Goal: Transaction & Acquisition: Purchase product/service

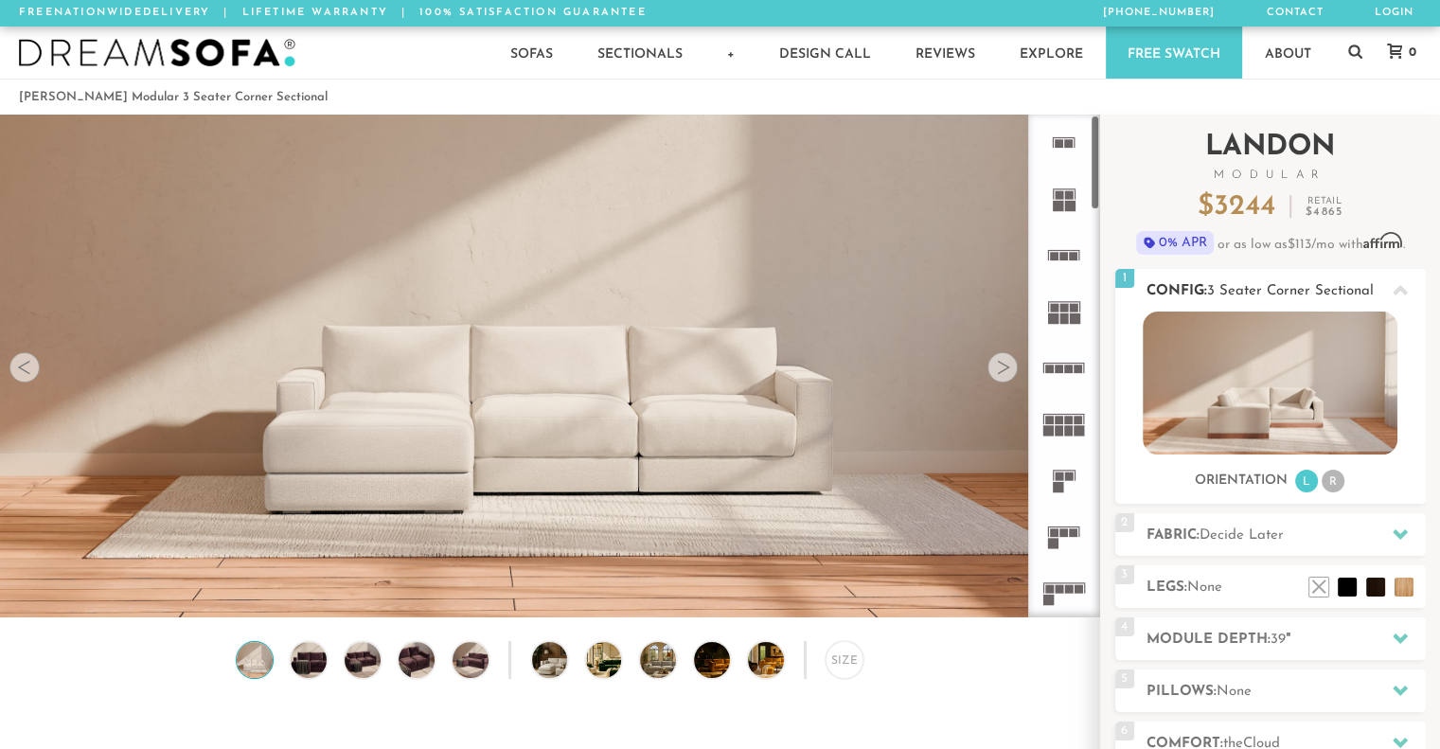
click at [1264, 369] on img at bounding box center [1270, 383] width 255 height 143
click at [636, 443] on img at bounding box center [549, 336] width 1099 height 618
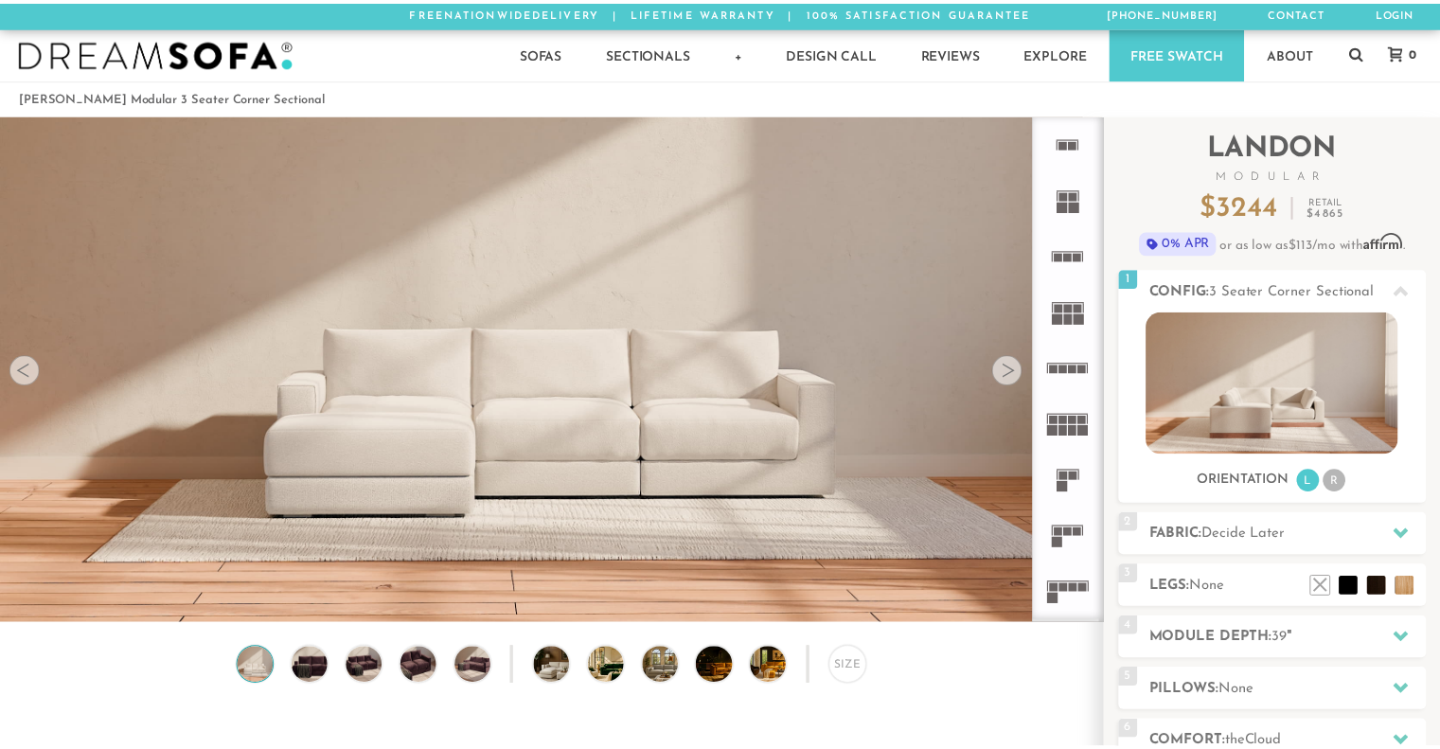
scroll to position [14, 15]
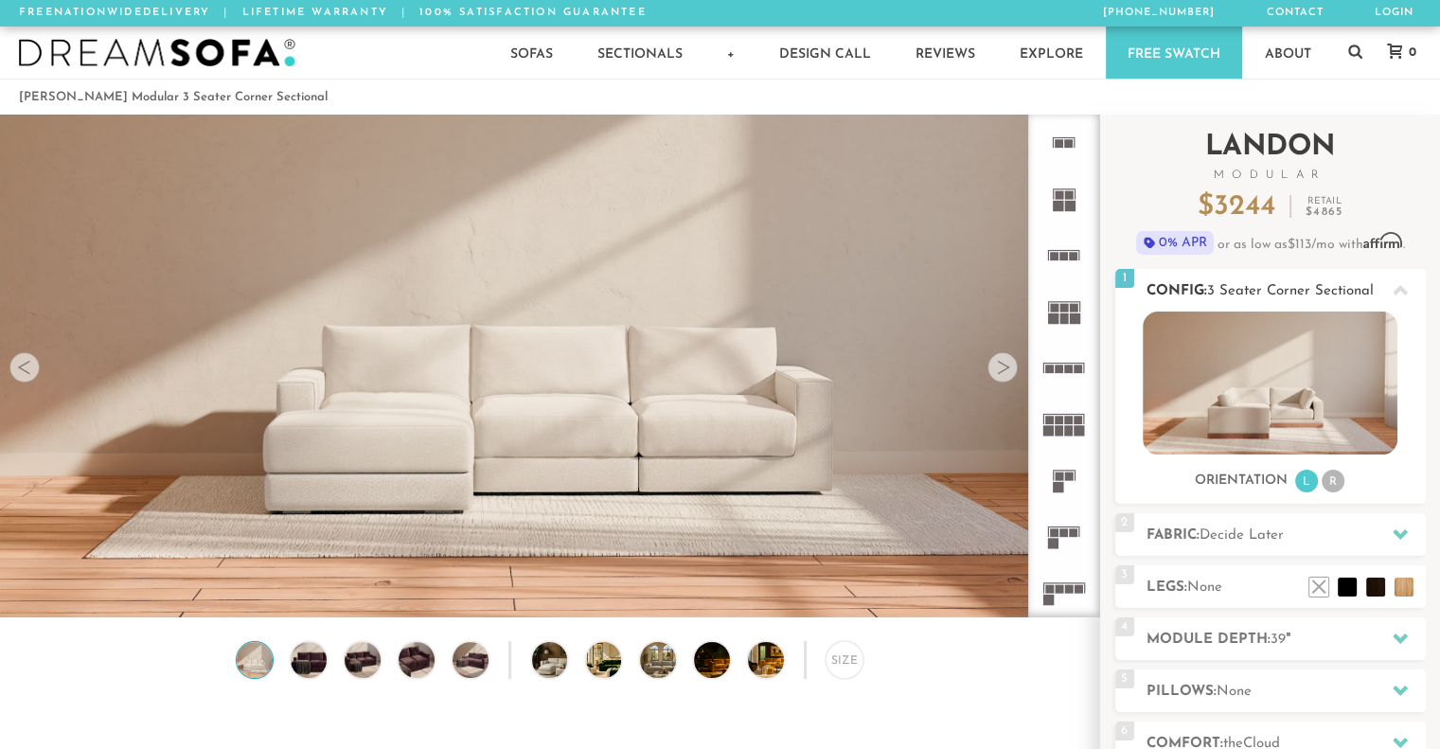
click at [1276, 383] on img at bounding box center [1270, 383] width 255 height 143
click at [299, 662] on img at bounding box center [308, 660] width 43 height 36
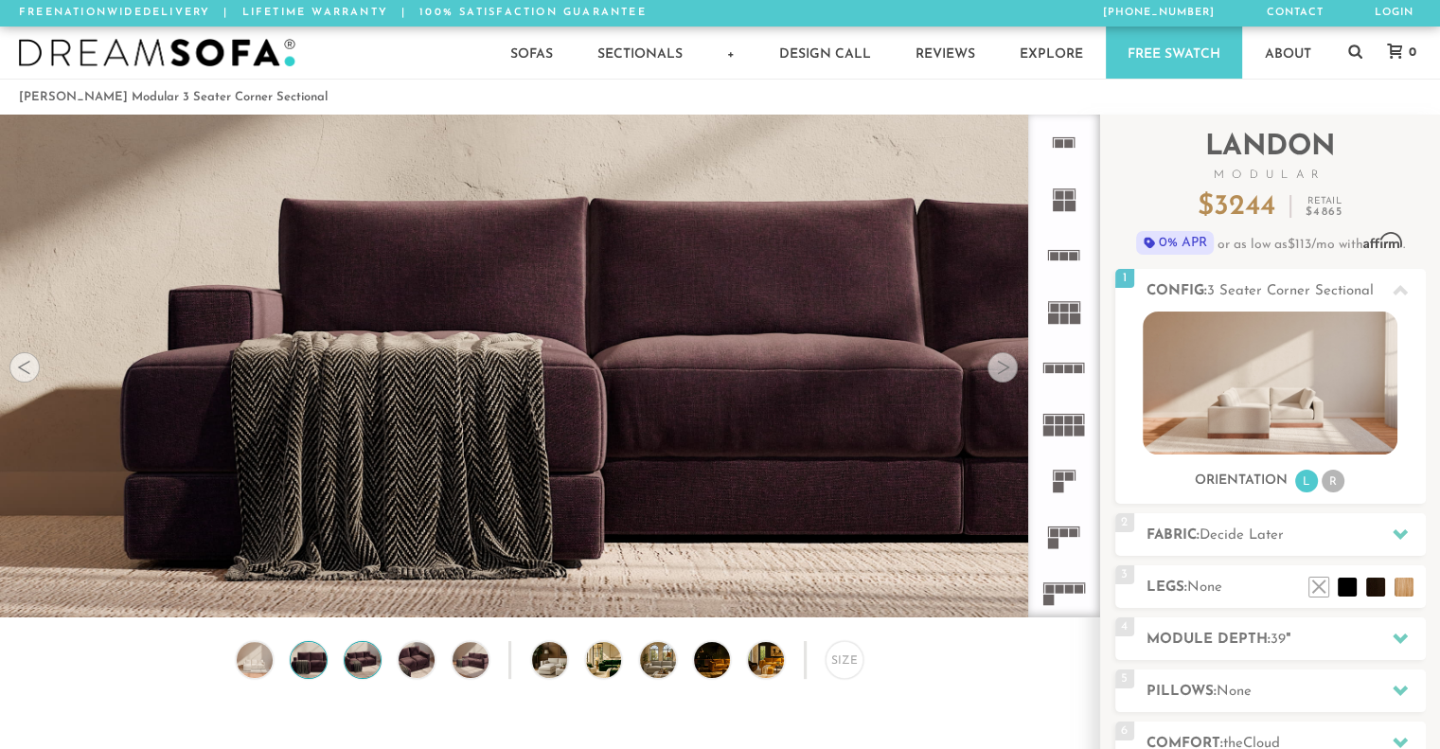
click at [348, 673] on img at bounding box center [362, 660] width 43 height 36
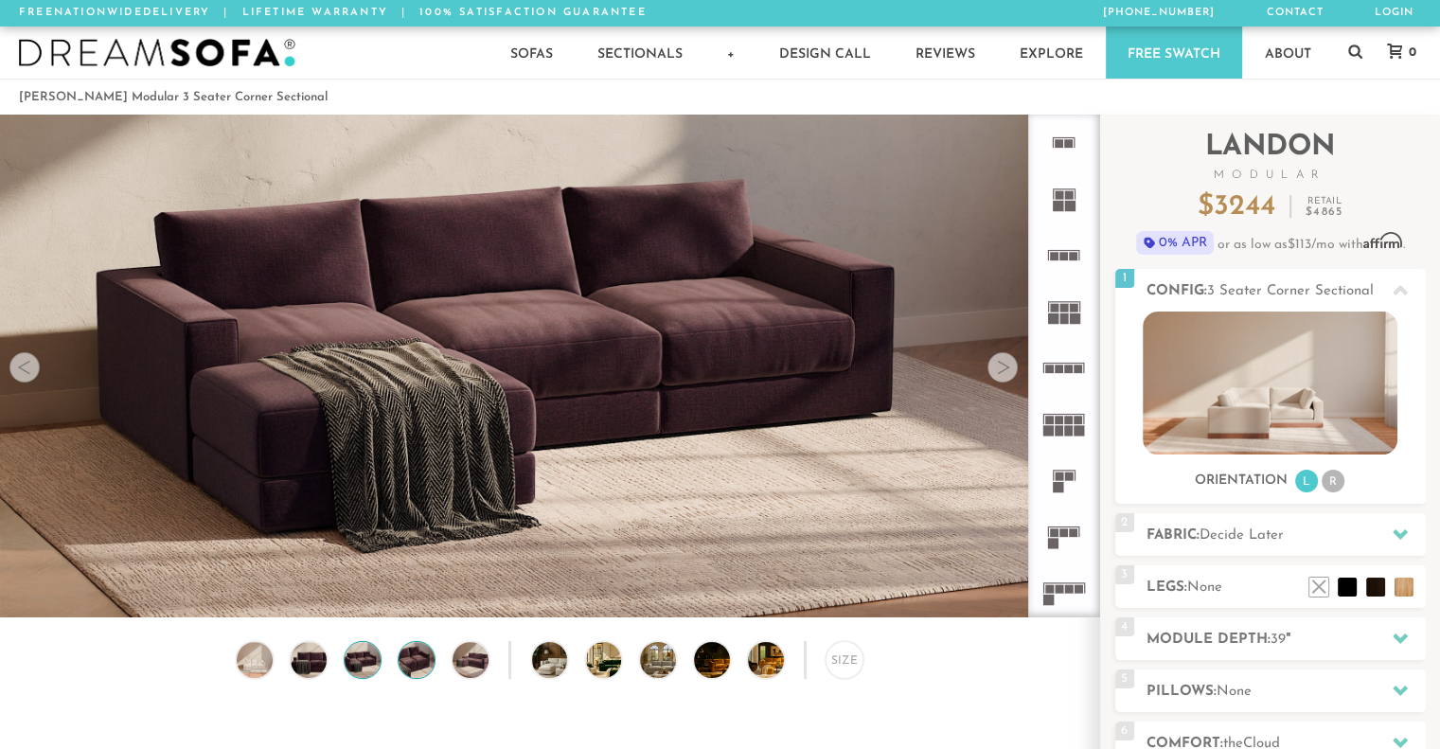
click at [414, 666] on img at bounding box center [416, 660] width 43 height 36
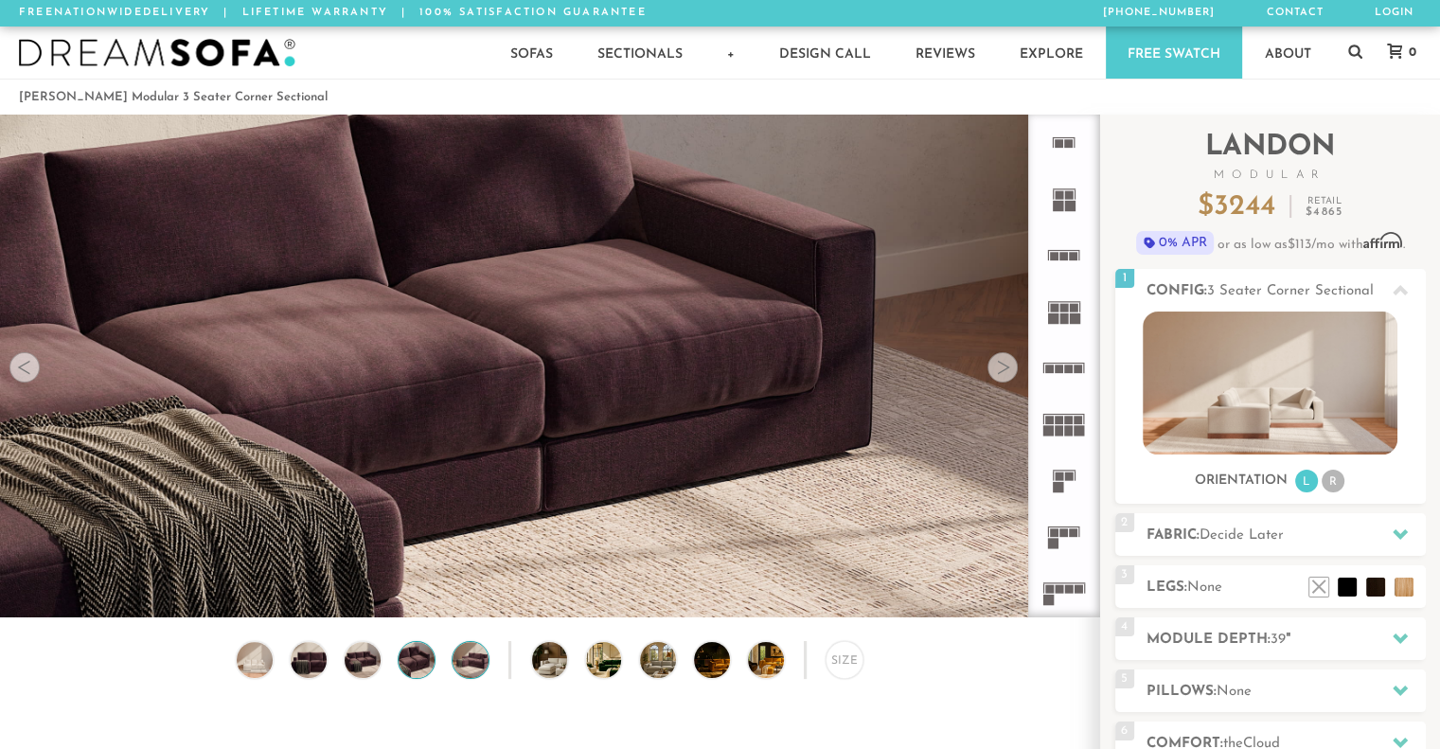
click at [477, 675] on img at bounding box center [471, 660] width 43 height 36
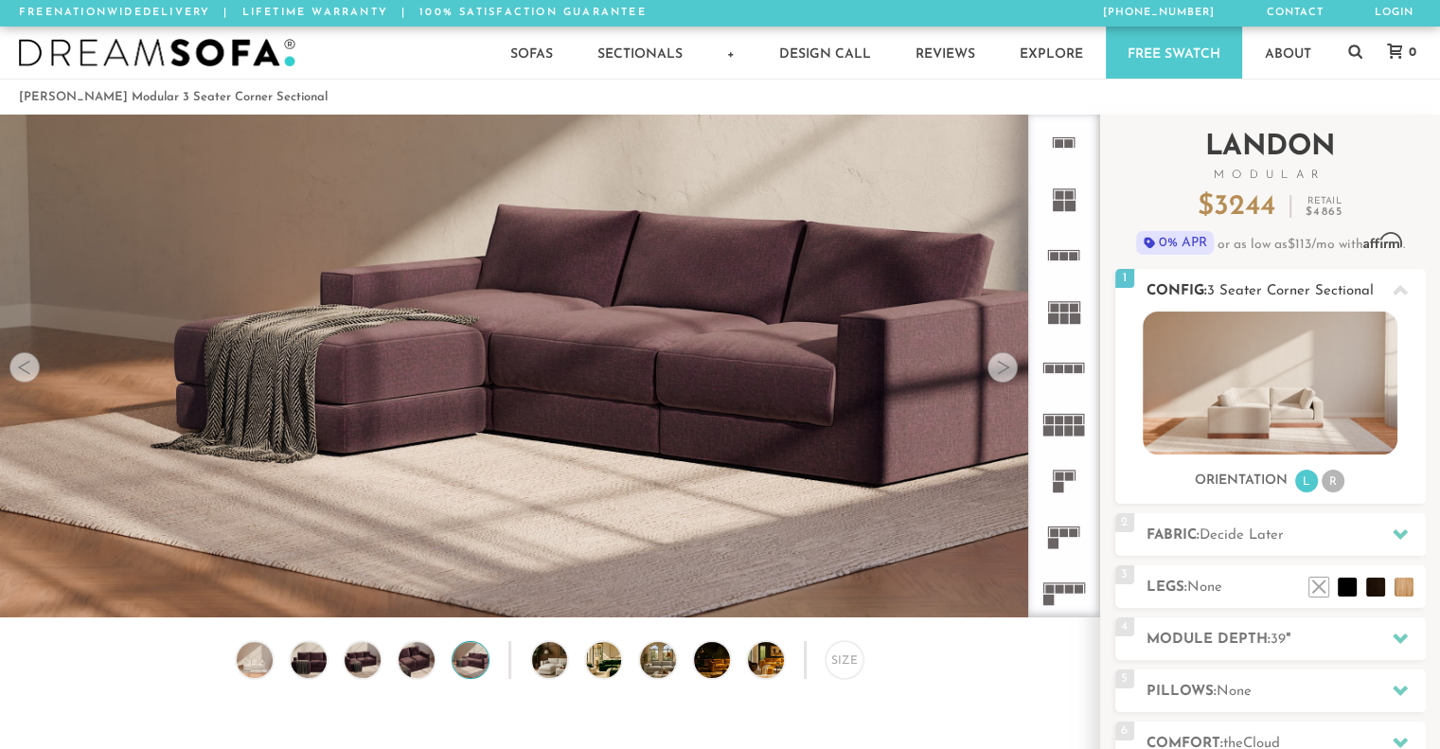
click at [1337, 479] on li "R" at bounding box center [1333, 481] width 23 height 23
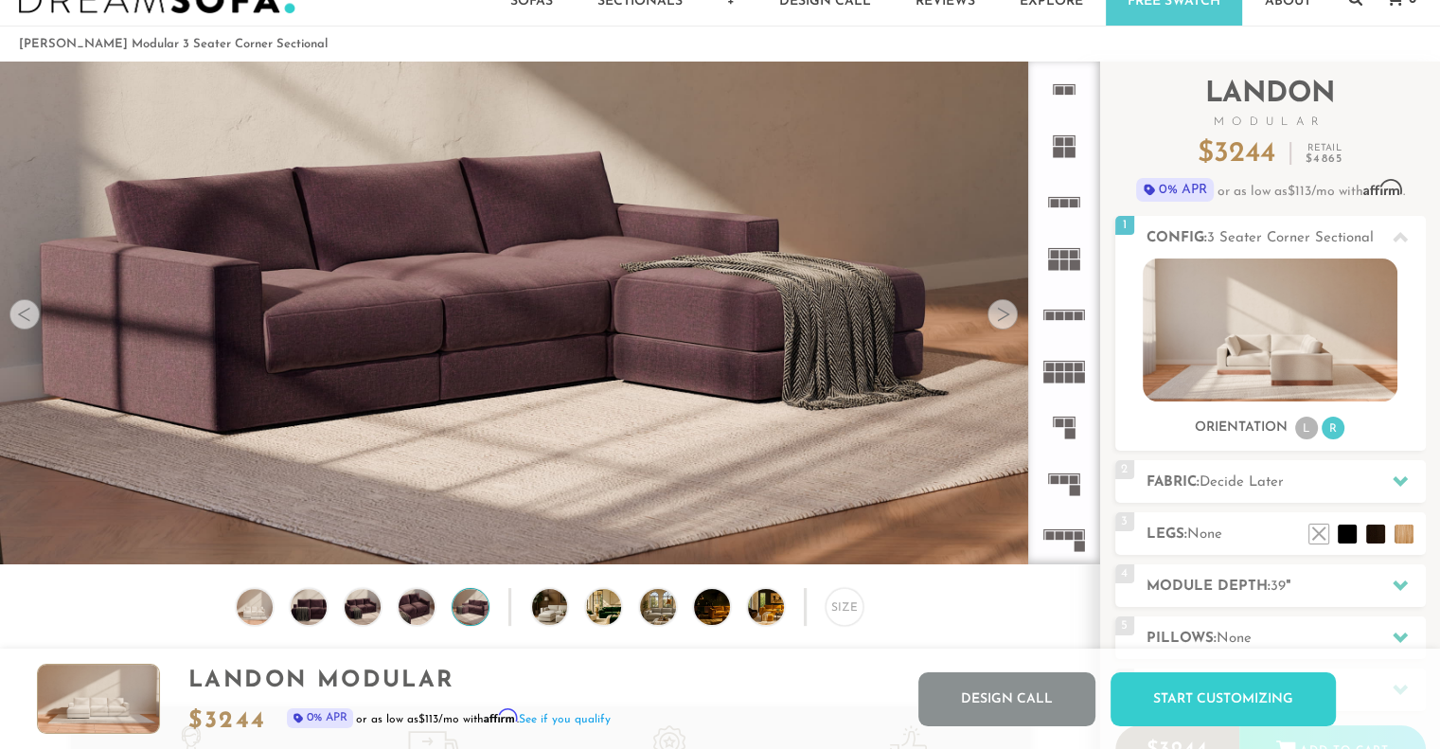
scroll to position [61, 0]
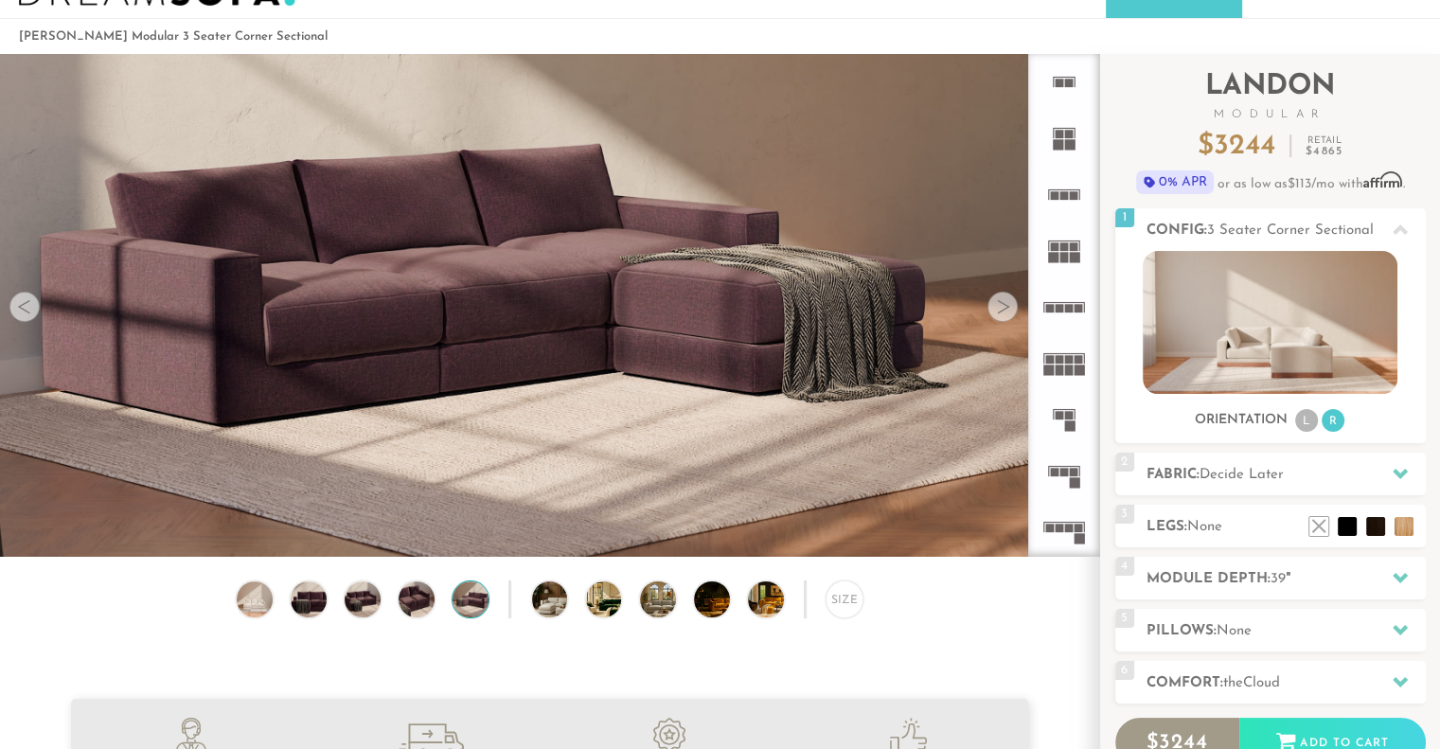
click at [1062, 134] on rect at bounding box center [1059, 135] width 9 height 9
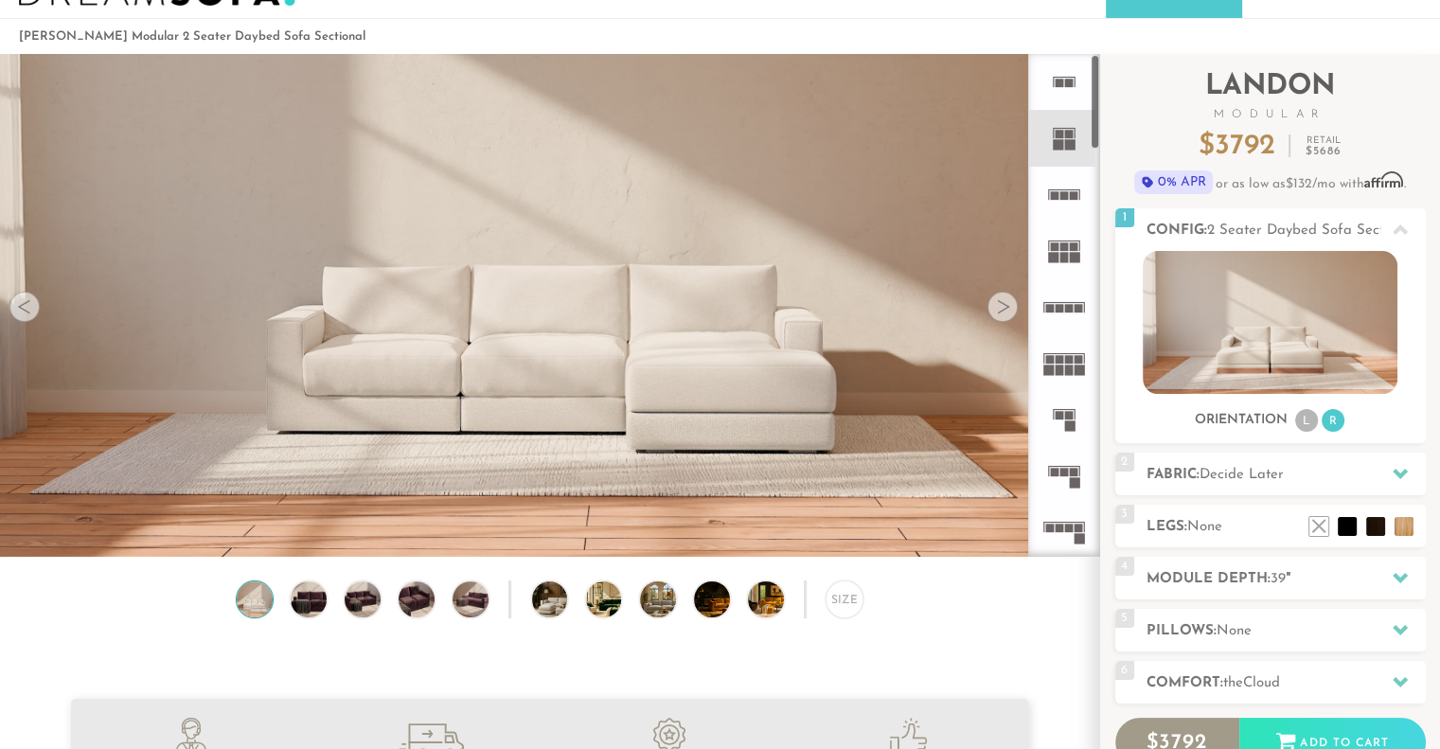
click at [1060, 68] on icon at bounding box center [1064, 82] width 56 height 56
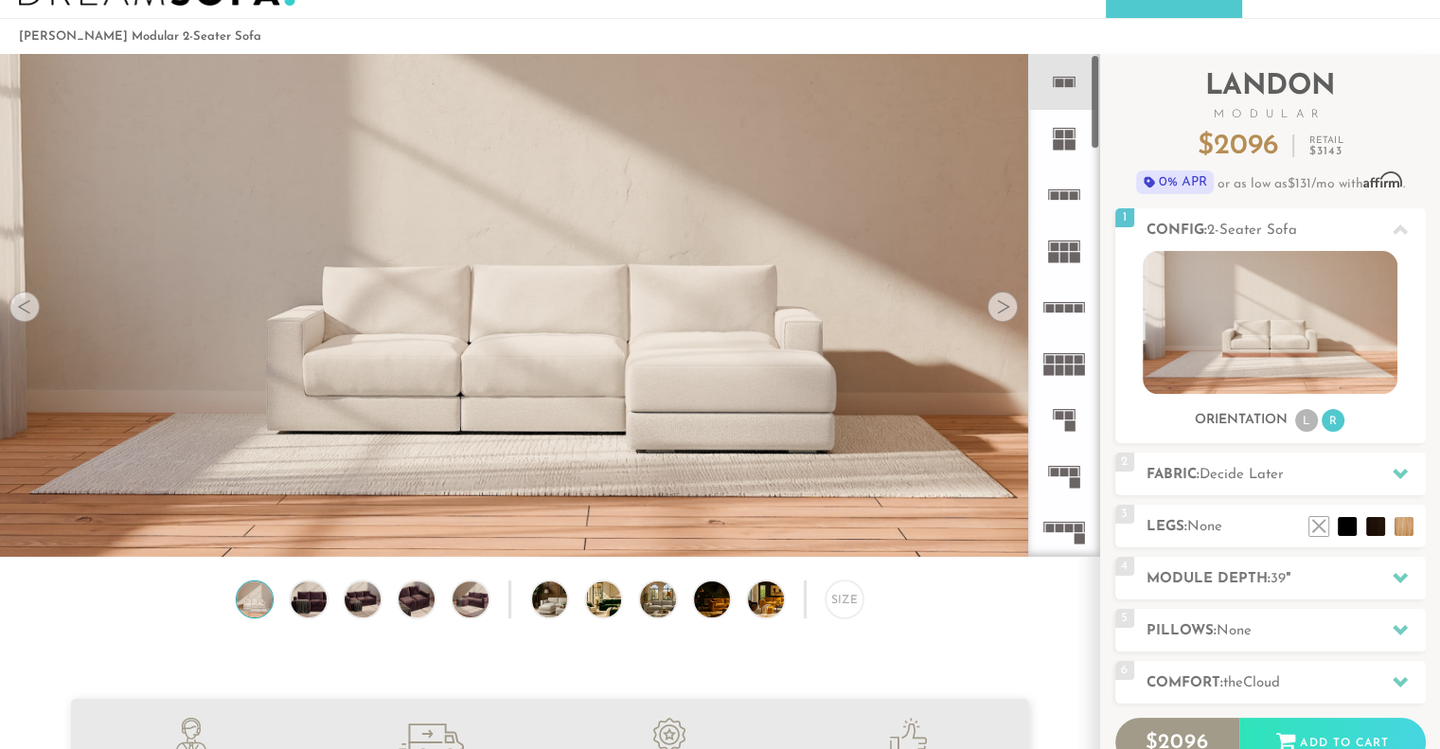
click at [1065, 414] on rect at bounding box center [1069, 416] width 9 height 9
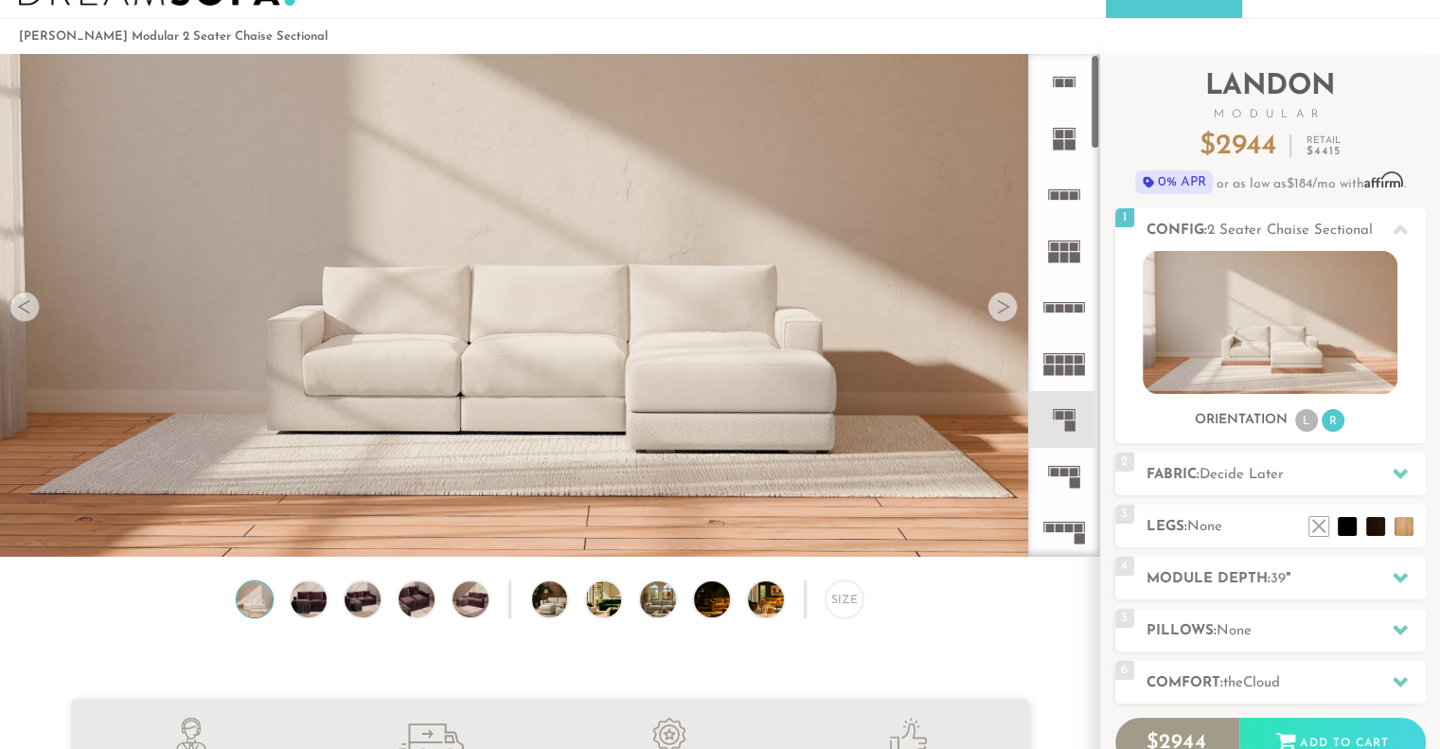
click at [1009, 308] on div at bounding box center [1003, 307] width 30 height 30
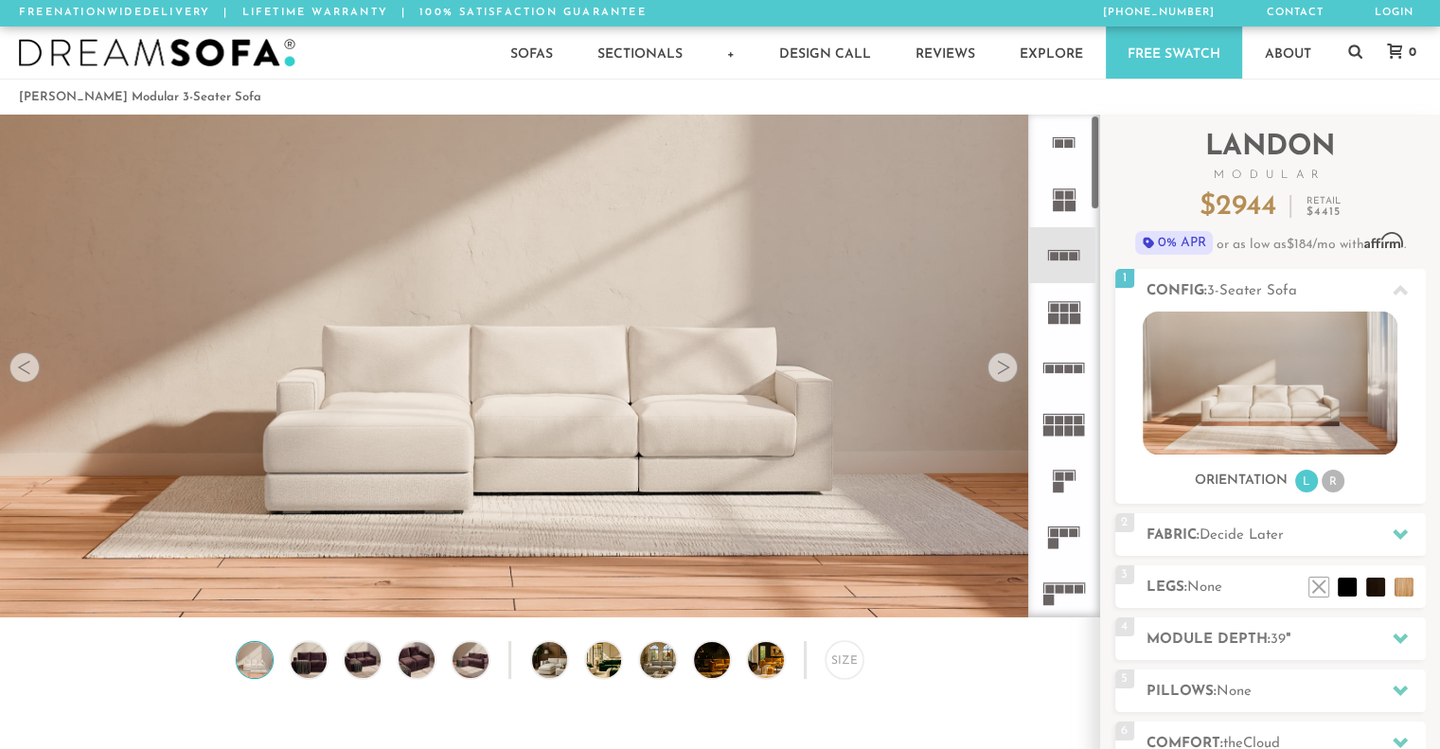
click at [1063, 207] on rect at bounding box center [1058, 206] width 10 height 10
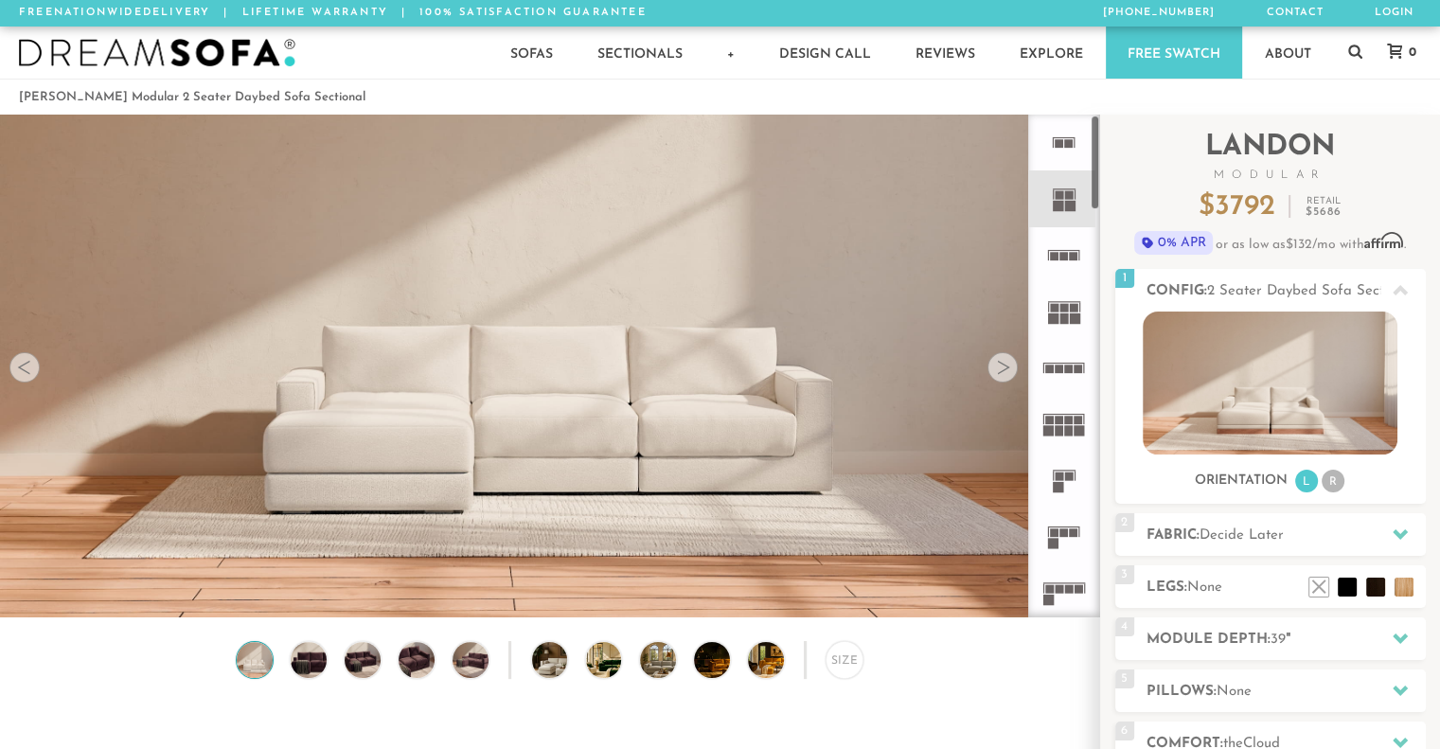
click at [1064, 467] on icon at bounding box center [1064, 480] width 56 height 56
click at [1062, 144] on rect at bounding box center [1059, 143] width 9 height 9
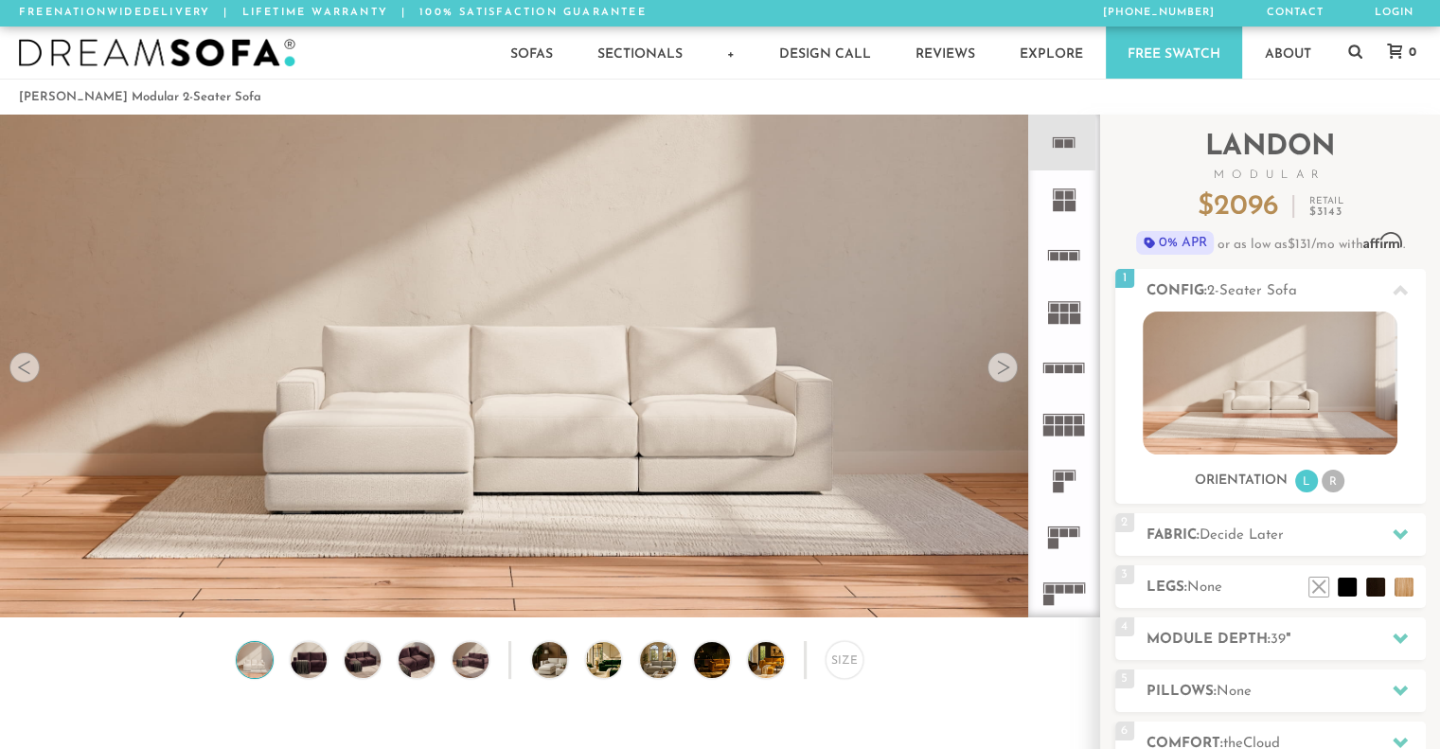
click at [1061, 196] on rect at bounding box center [1059, 195] width 9 height 9
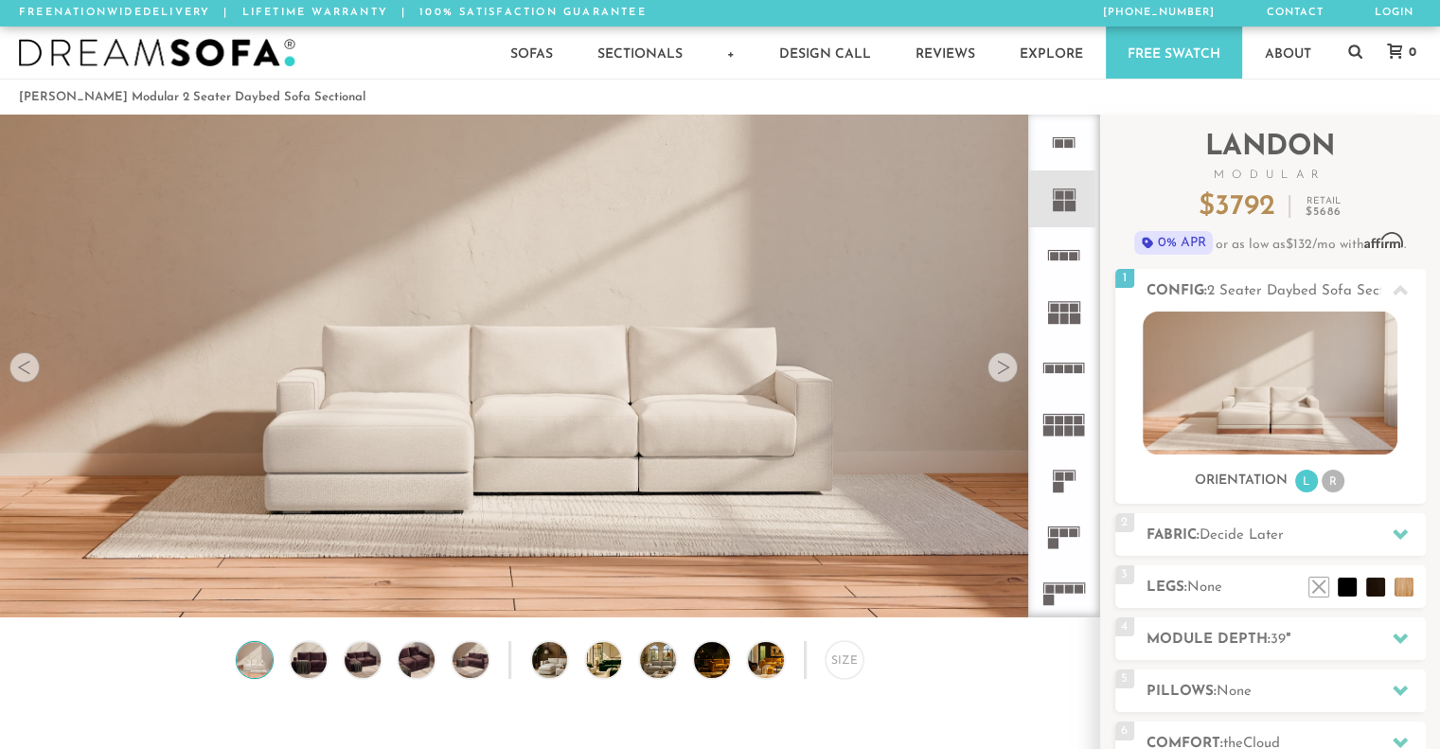
click at [1064, 260] on icon at bounding box center [1064, 255] width 56 height 56
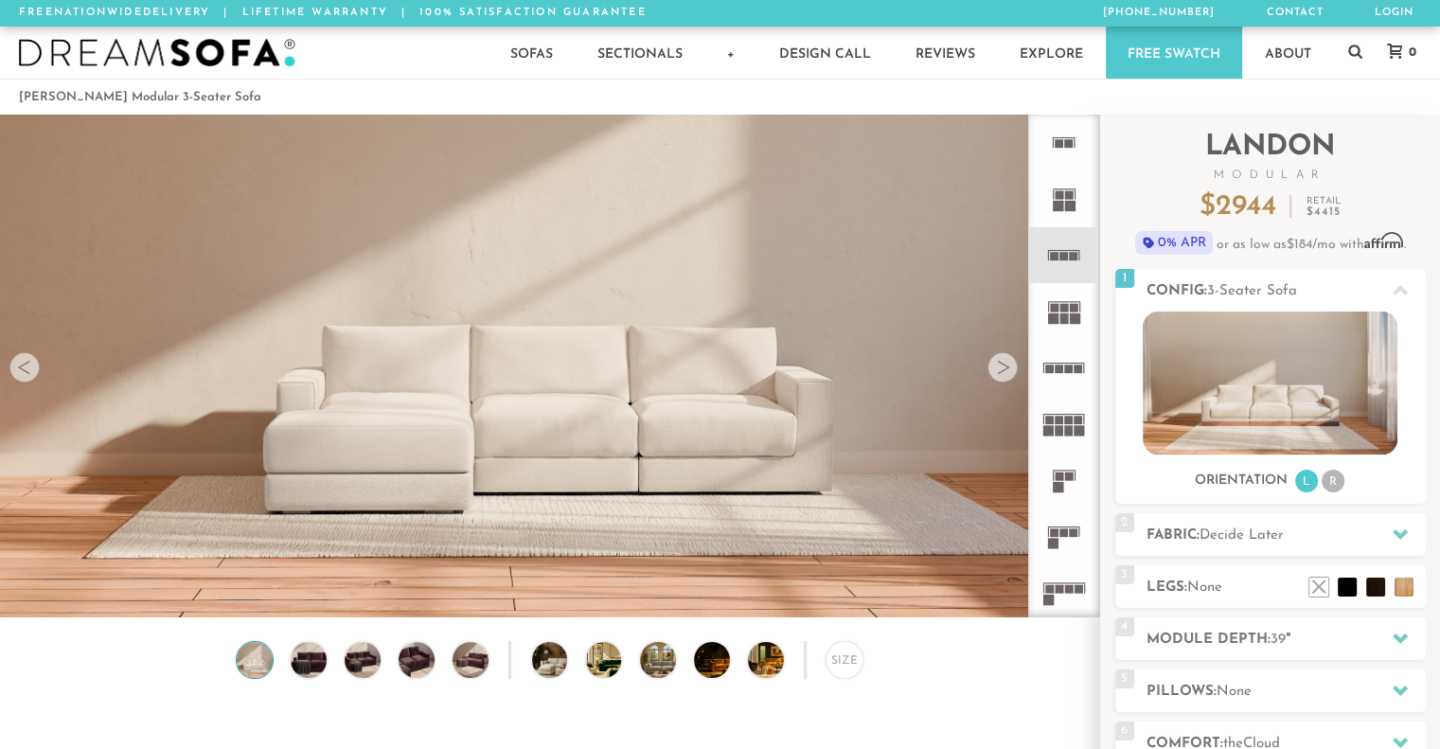
click at [1059, 321] on icon at bounding box center [1064, 311] width 56 height 56
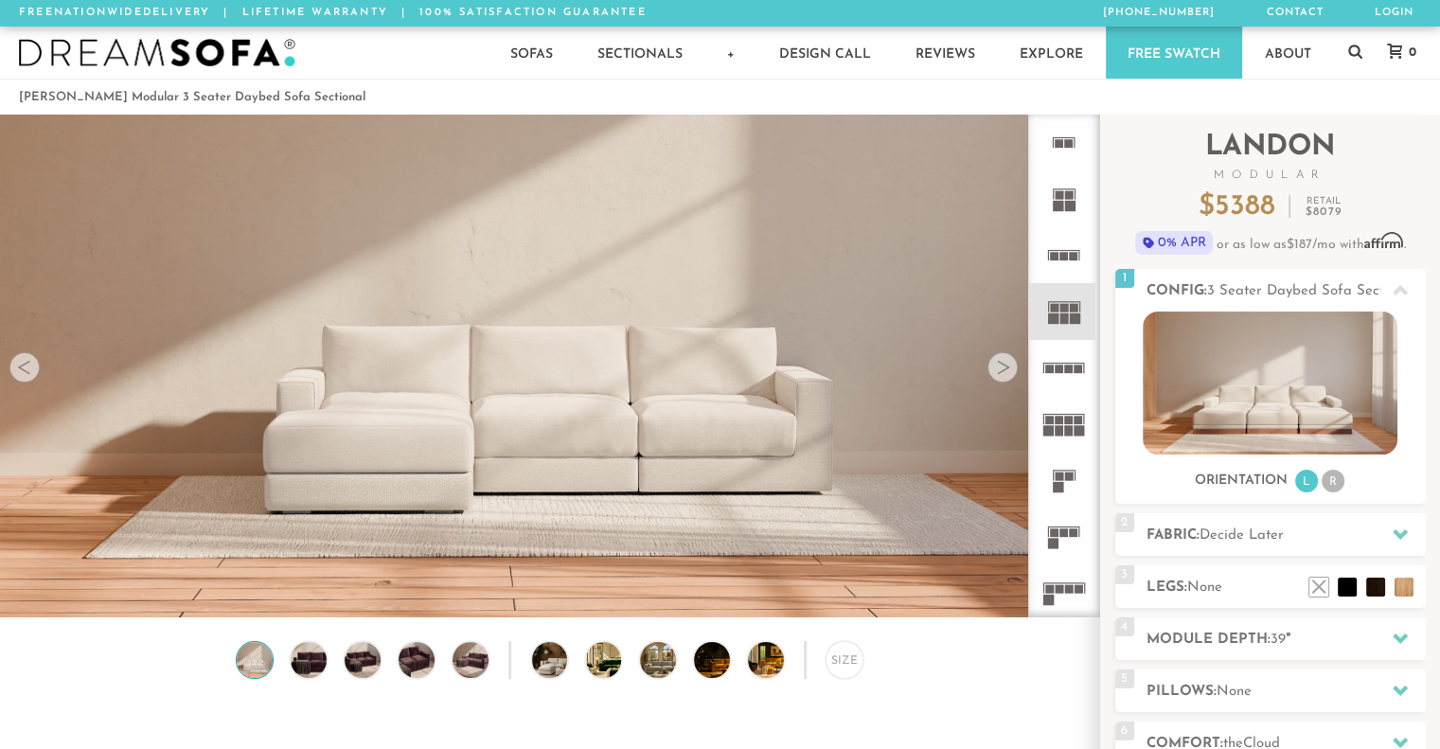
click at [1061, 377] on icon at bounding box center [1064, 368] width 56 height 56
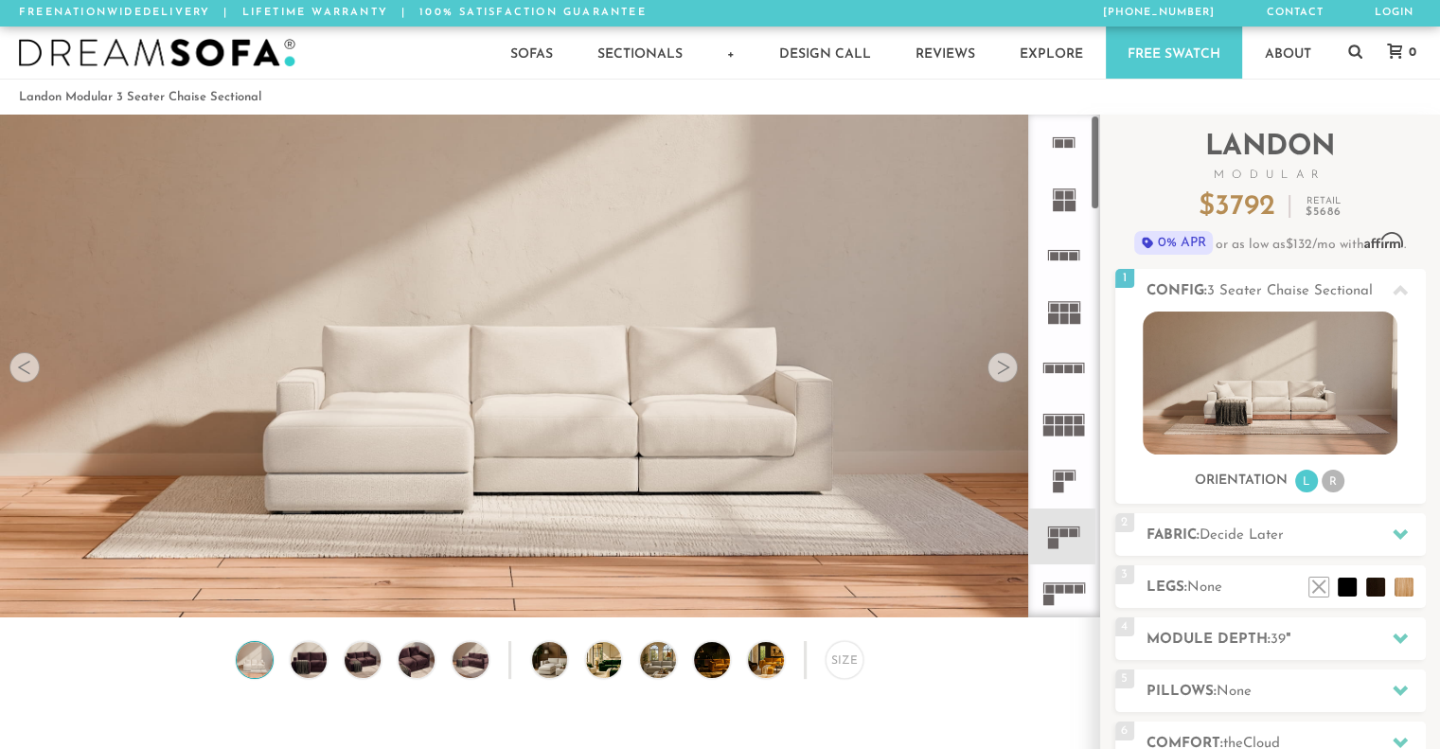
drag, startPoint x: 1096, startPoint y: 382, endPoint x: 1086, endPoint y: 87, distance: 294.7
click at [1068, 480] on icon at bounding box center [1064, 480] width 56 height 56
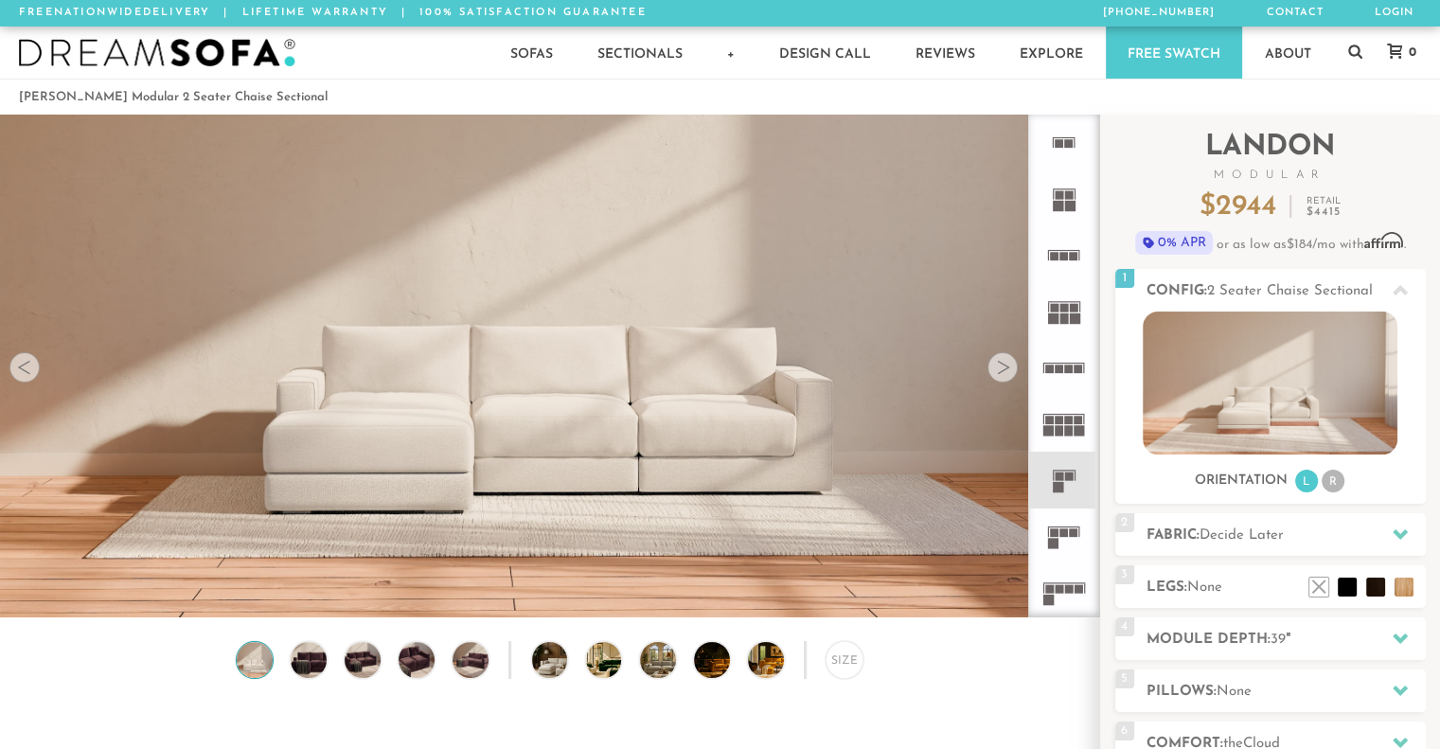
click at [1064, 538] on icon at bounding box center [1064, 537] width 56 height 56
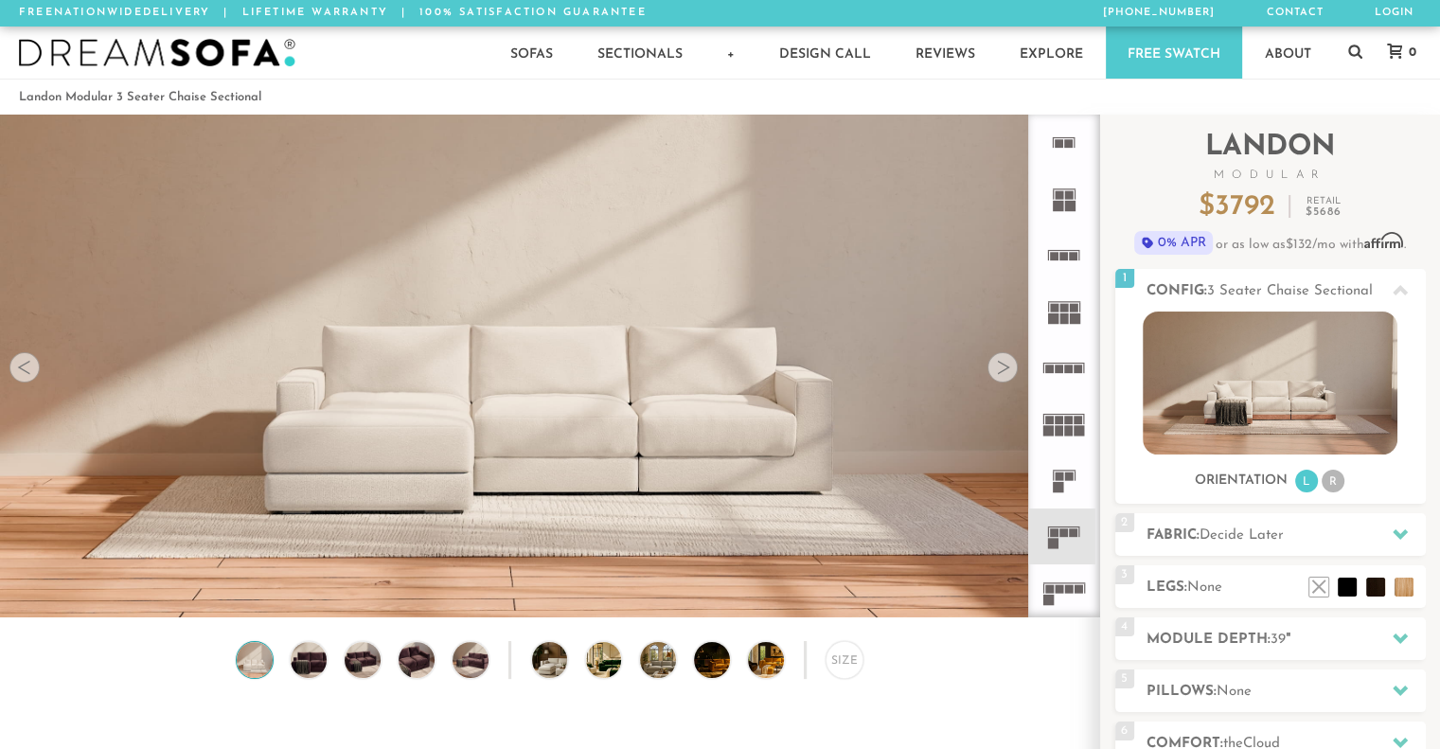
click at [1061, 141] on rect at bounding box center [1059, 143] width 9 height 9
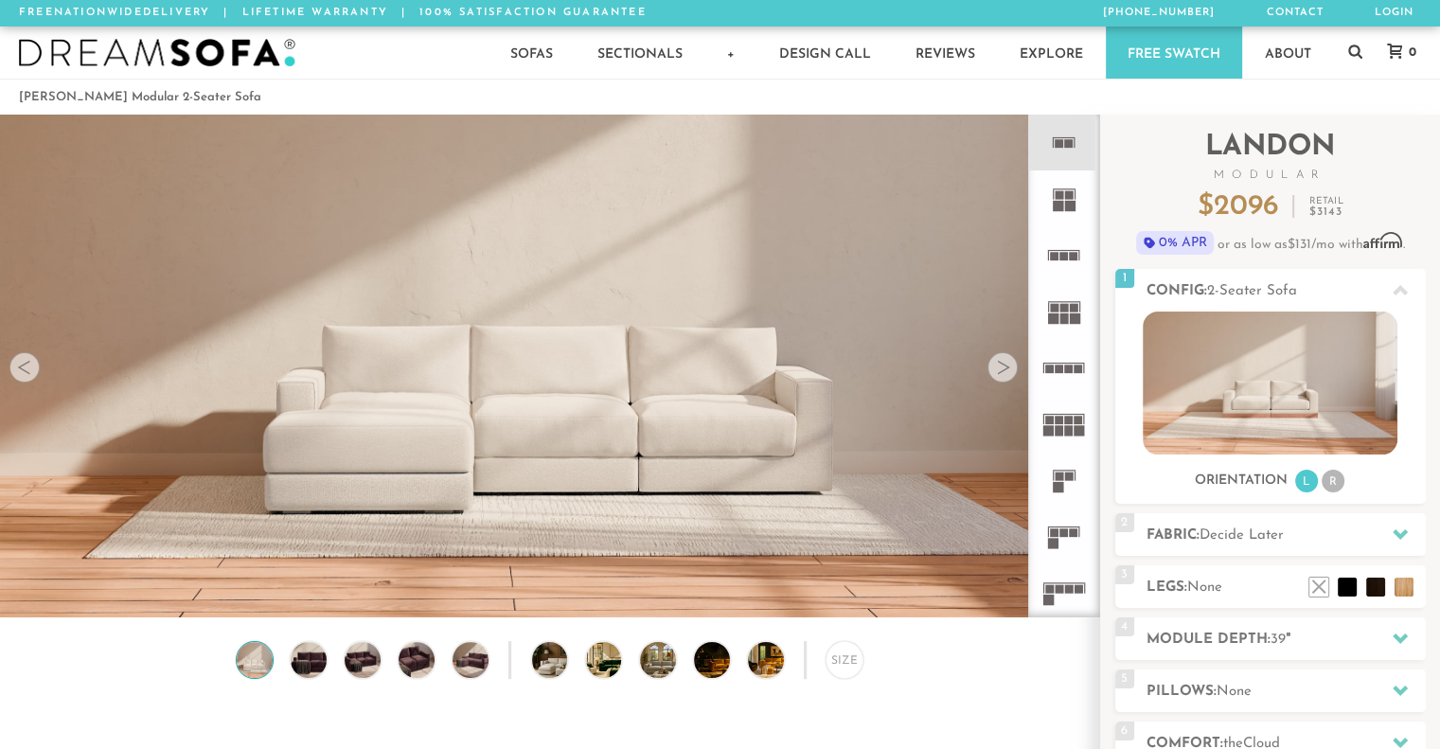
click at [1062, 205] on rect at bounding box center [1058, 206] width 10 height 10
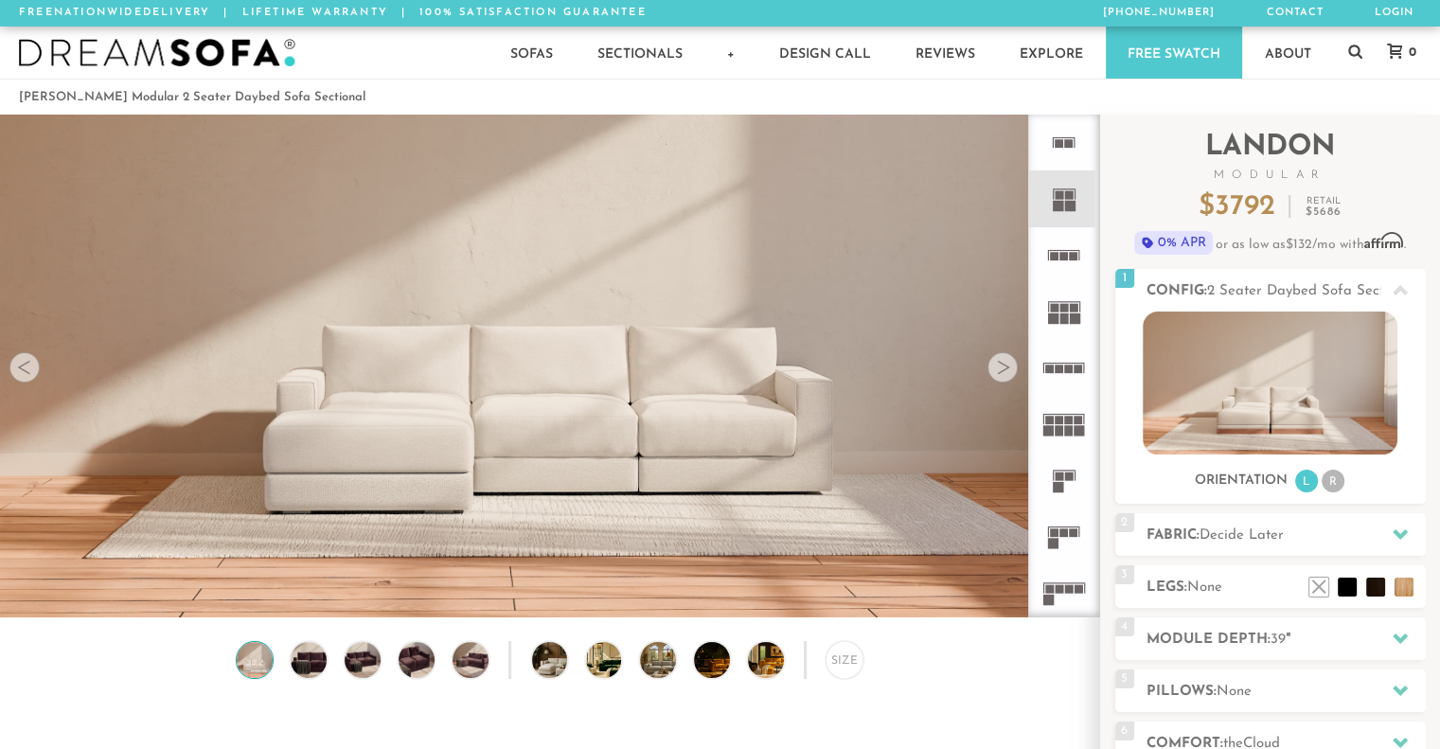
click at [1063, 267] on icon at bounding box center [1064, 255] width 56 height 56
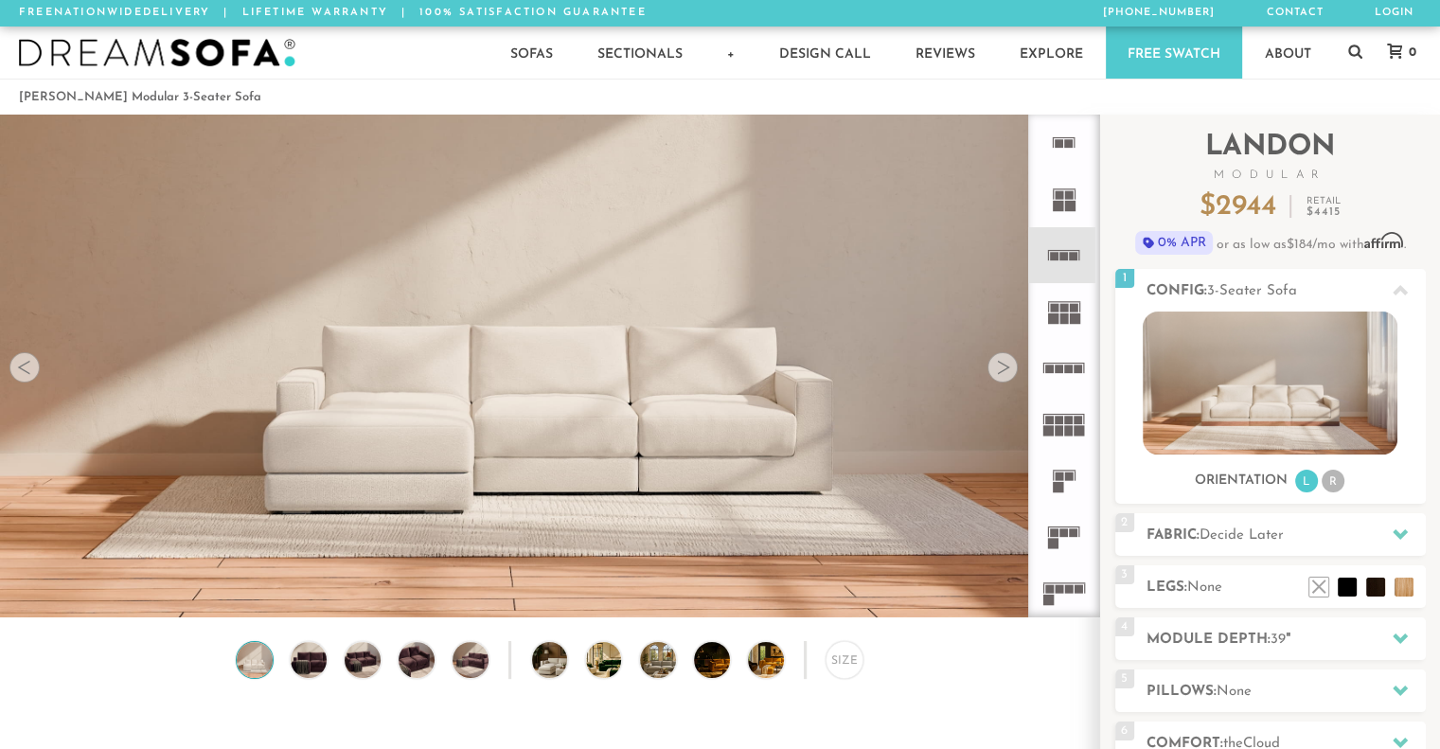
click at [1068, 310] on rect at bounding box center [1065, 308] width 9 height 9
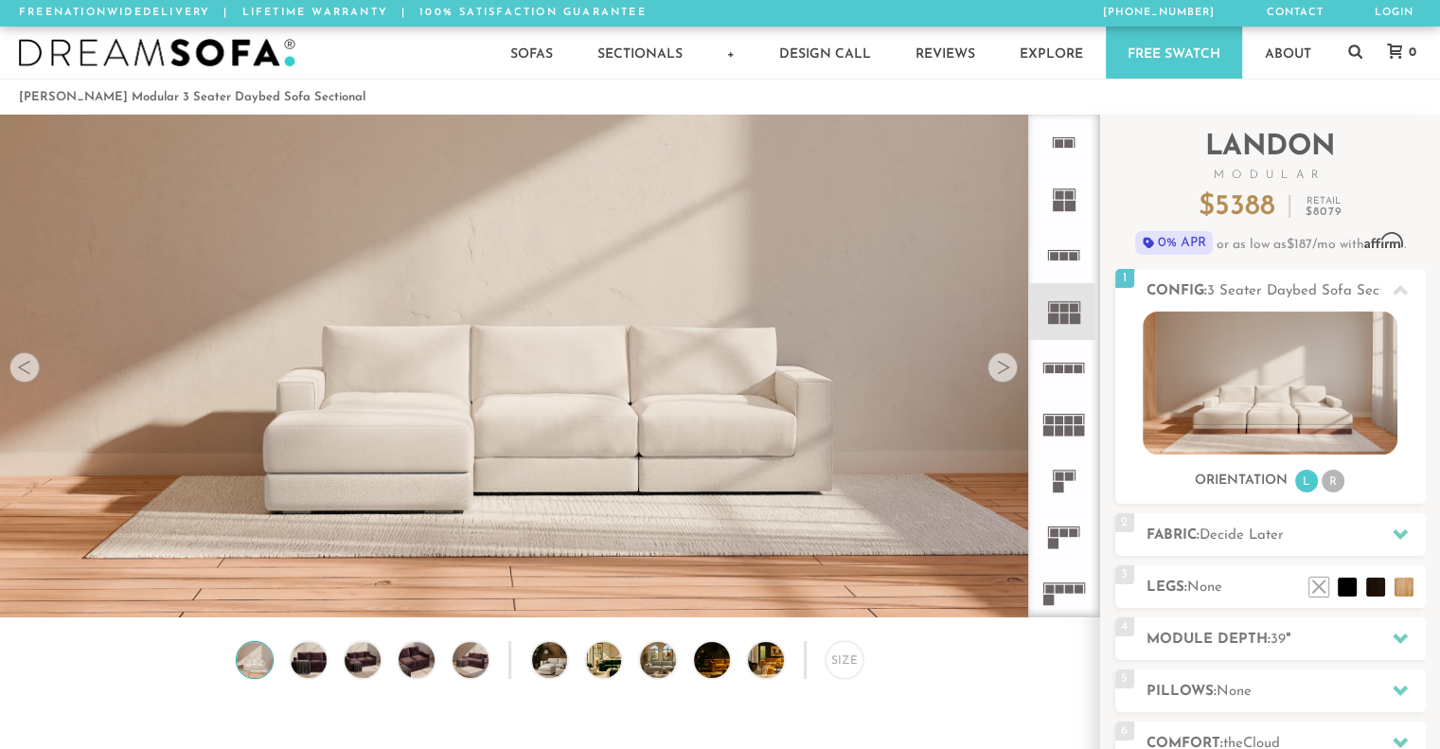
click at [1062, 473] on rect at bounding box center [1059, 477] width 9 height 9
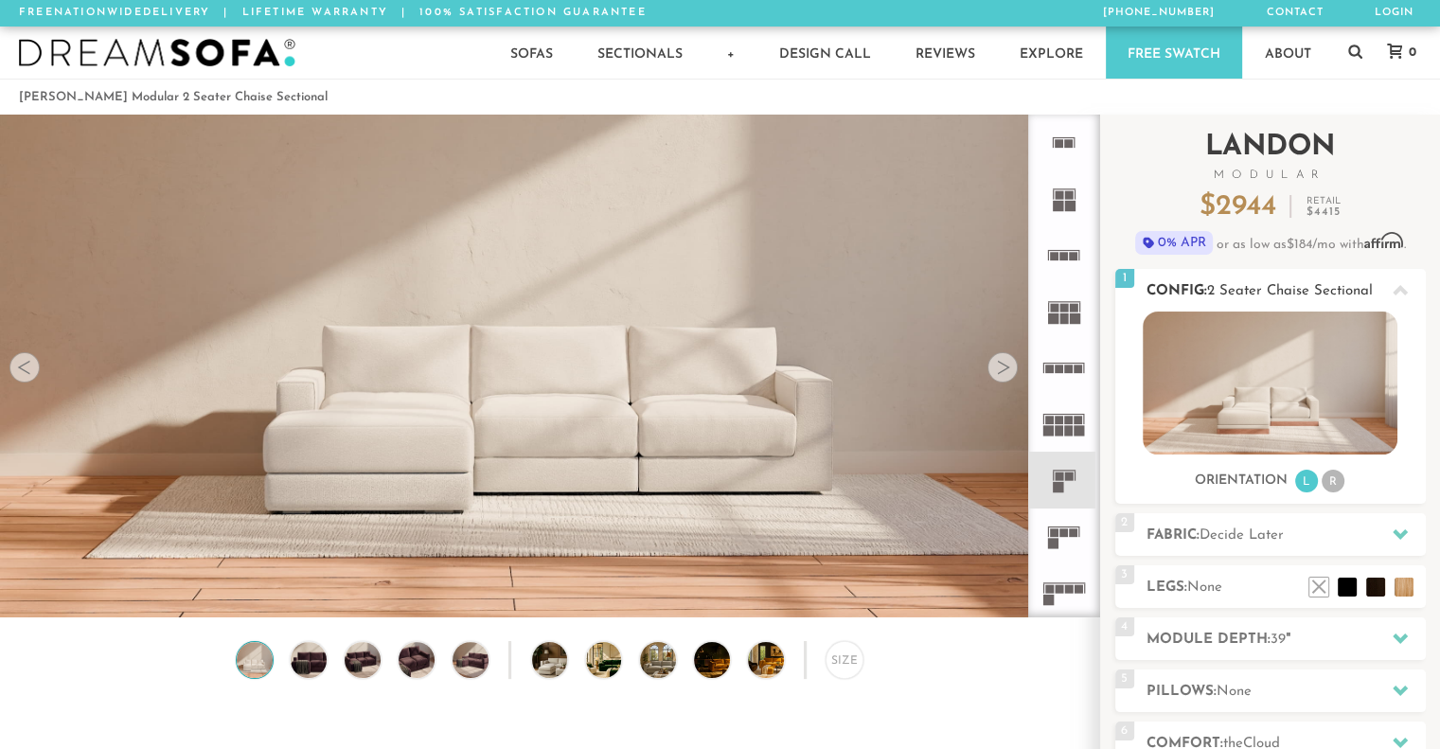
click at [1328, 485] on li "R" at bounding box center [1333, 481] width 23 height 23
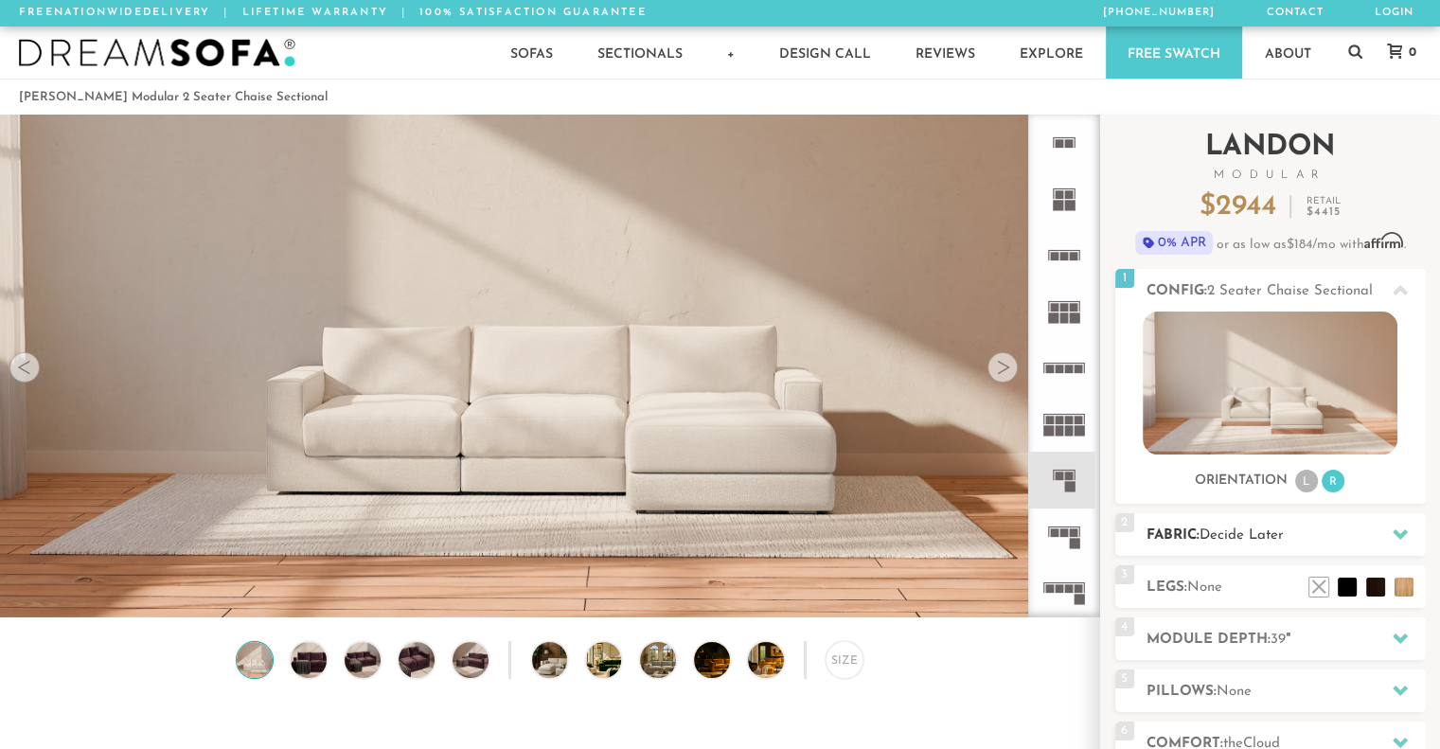
click at [1399, 529] on icon at bounding box center [1400, 534] width 15 height 15
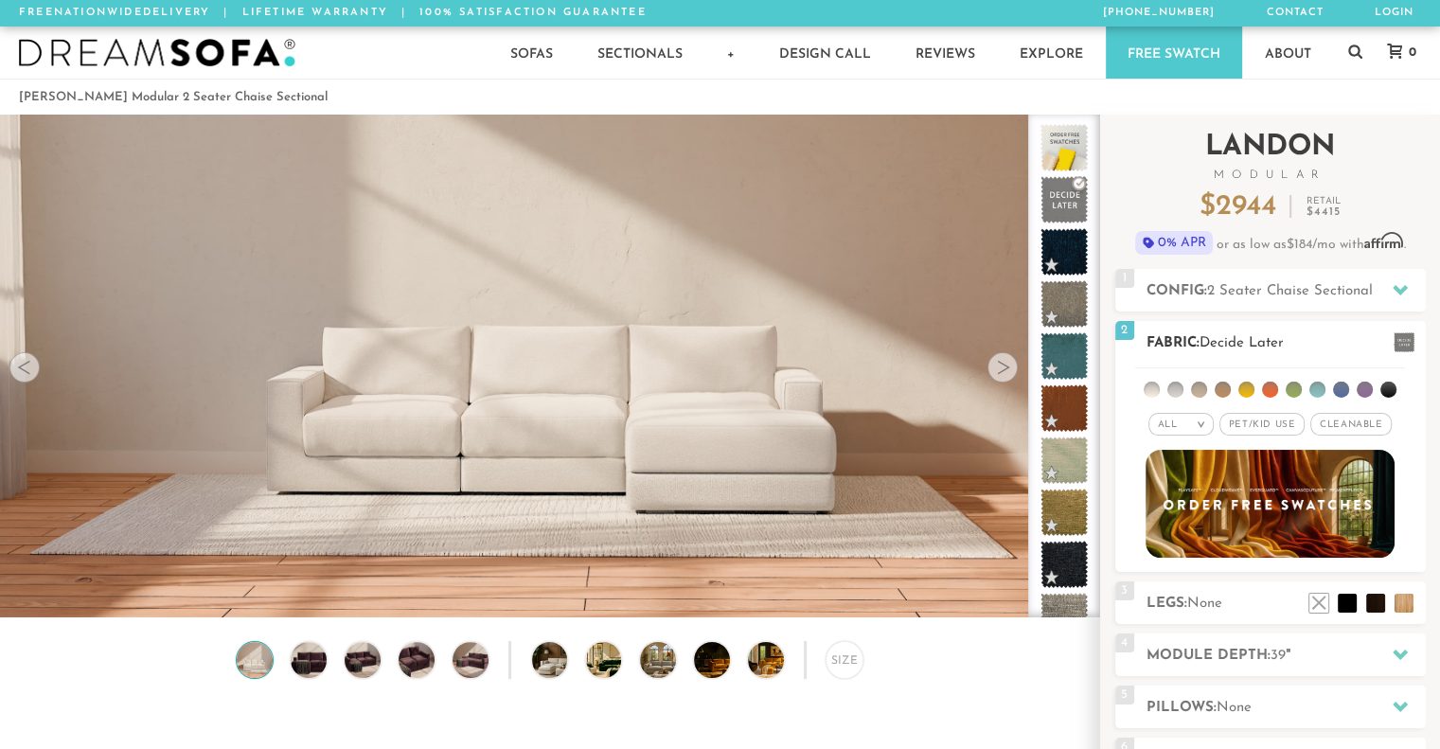
click at [1276, 424] on span "Pet/Kid Use x" at bounding box center [1262, 424] width 85 height 23
click at [1294, 385] on li at bounding box center [1294, 390] width 16 height 16
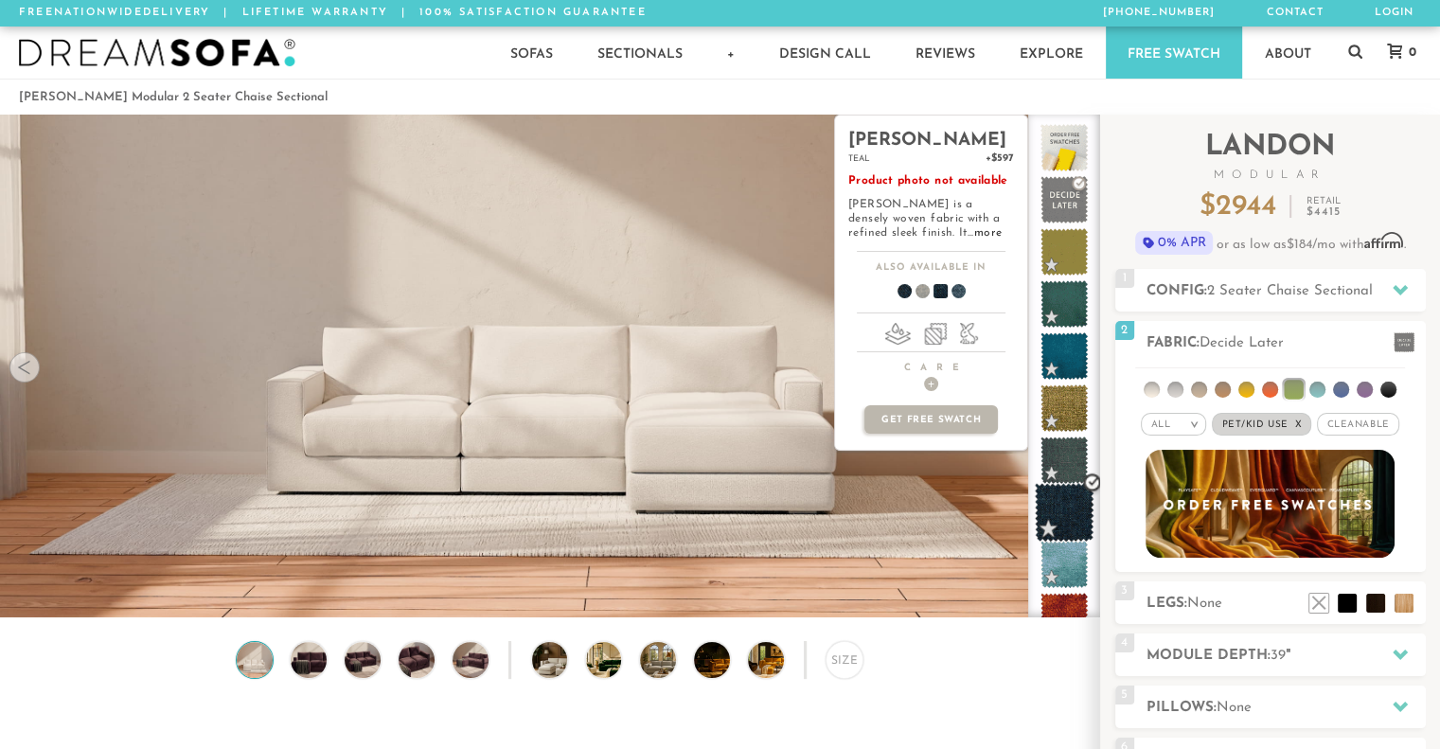
click at [1055, 510] on span at bounding box center [1065, 513] width 60 height 60
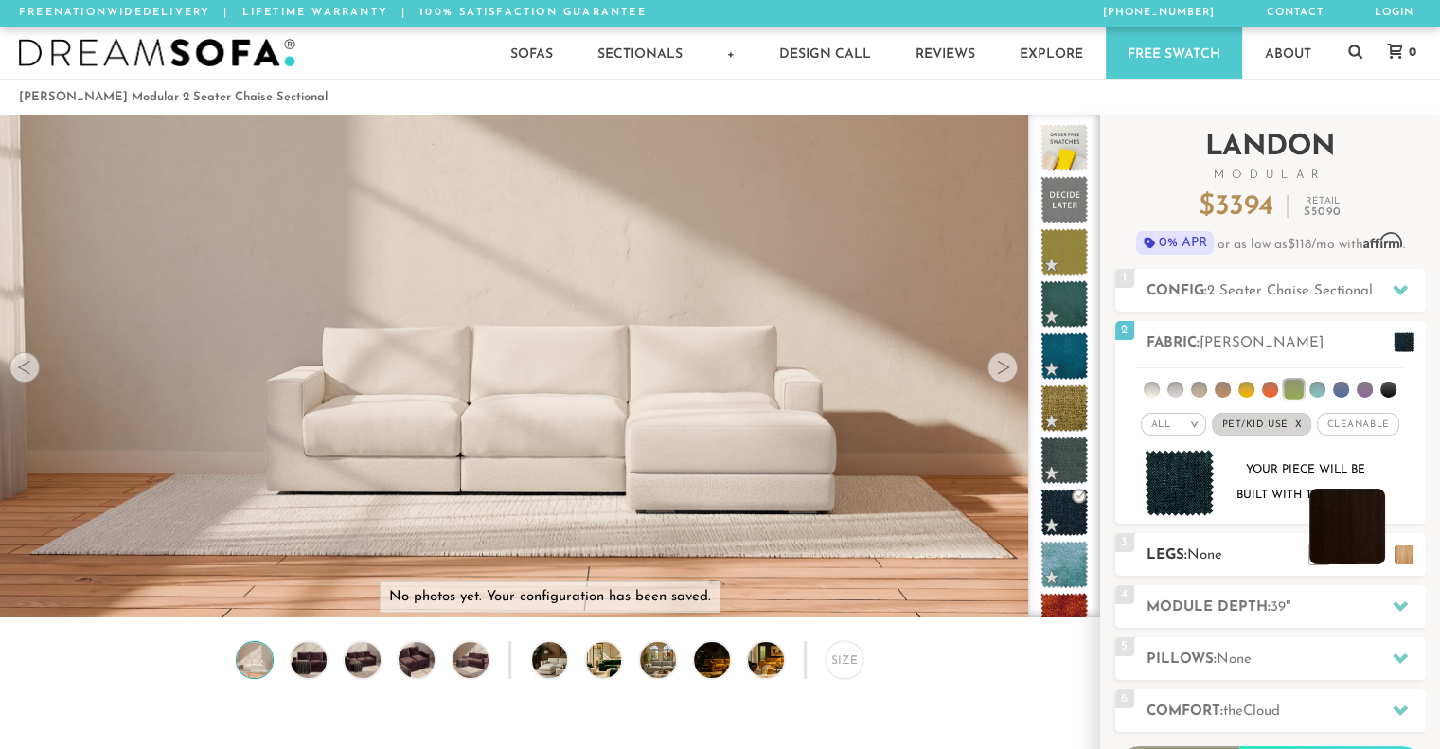
click at [1359, 535] on li at bounding box center [1348, 527] width 76 height 76
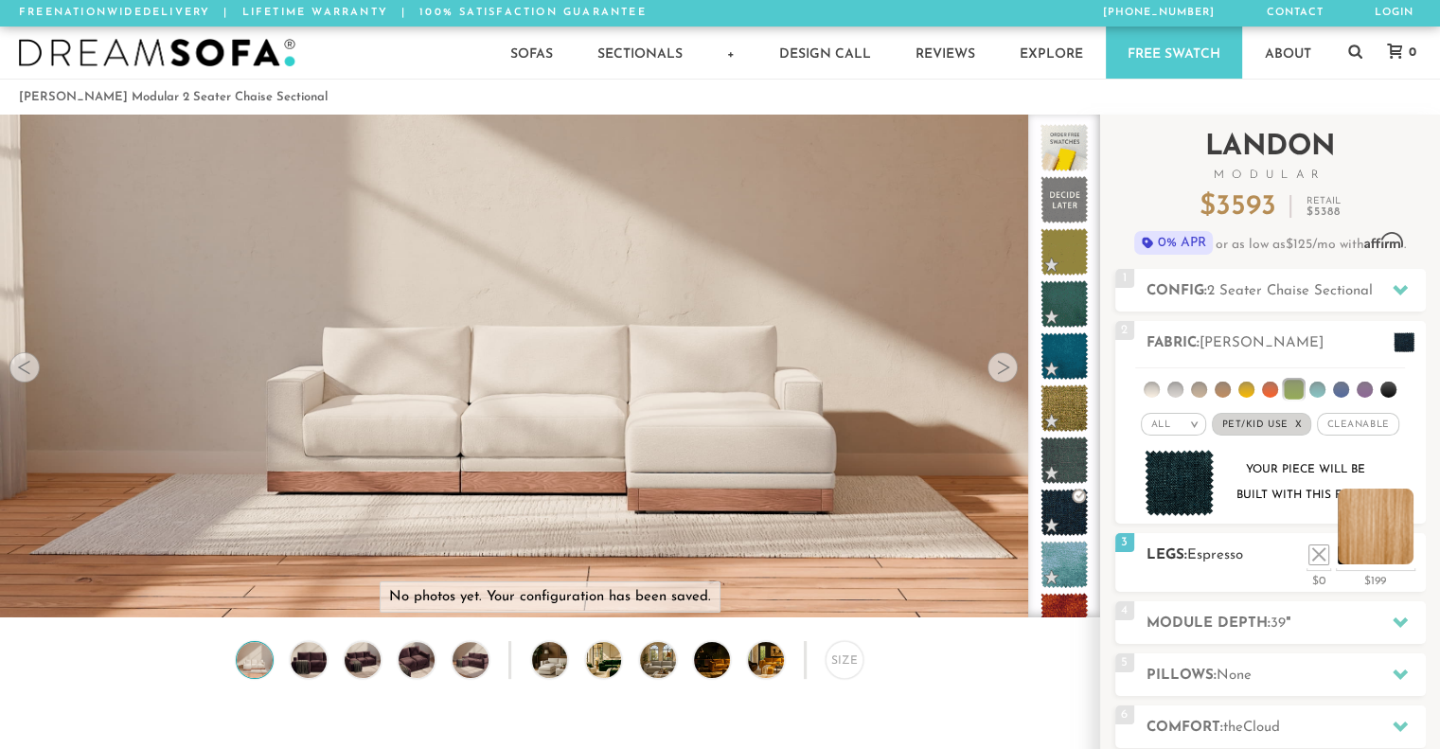
click at [1406, 554] on li at bounding box center [1376, 527] width 76 height 76
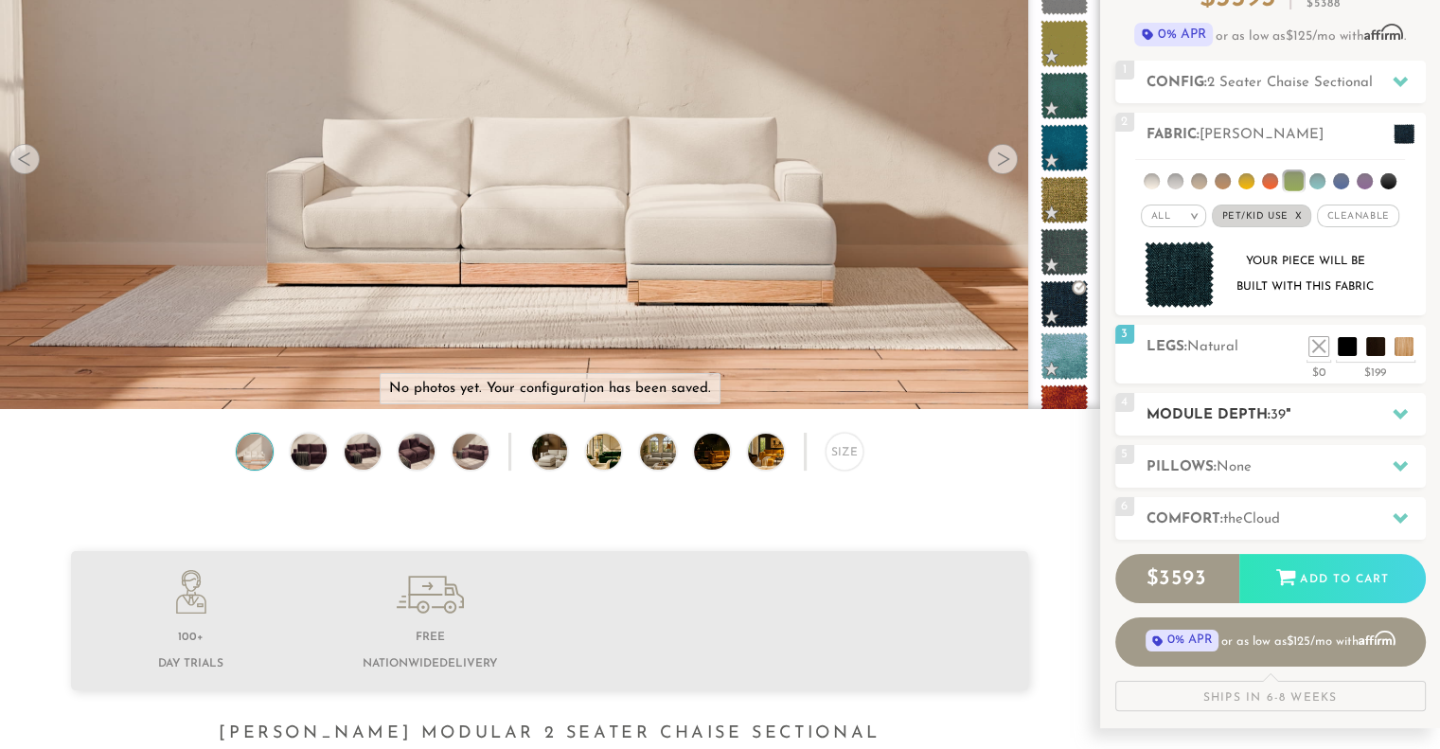
scroll to position [323, 0]
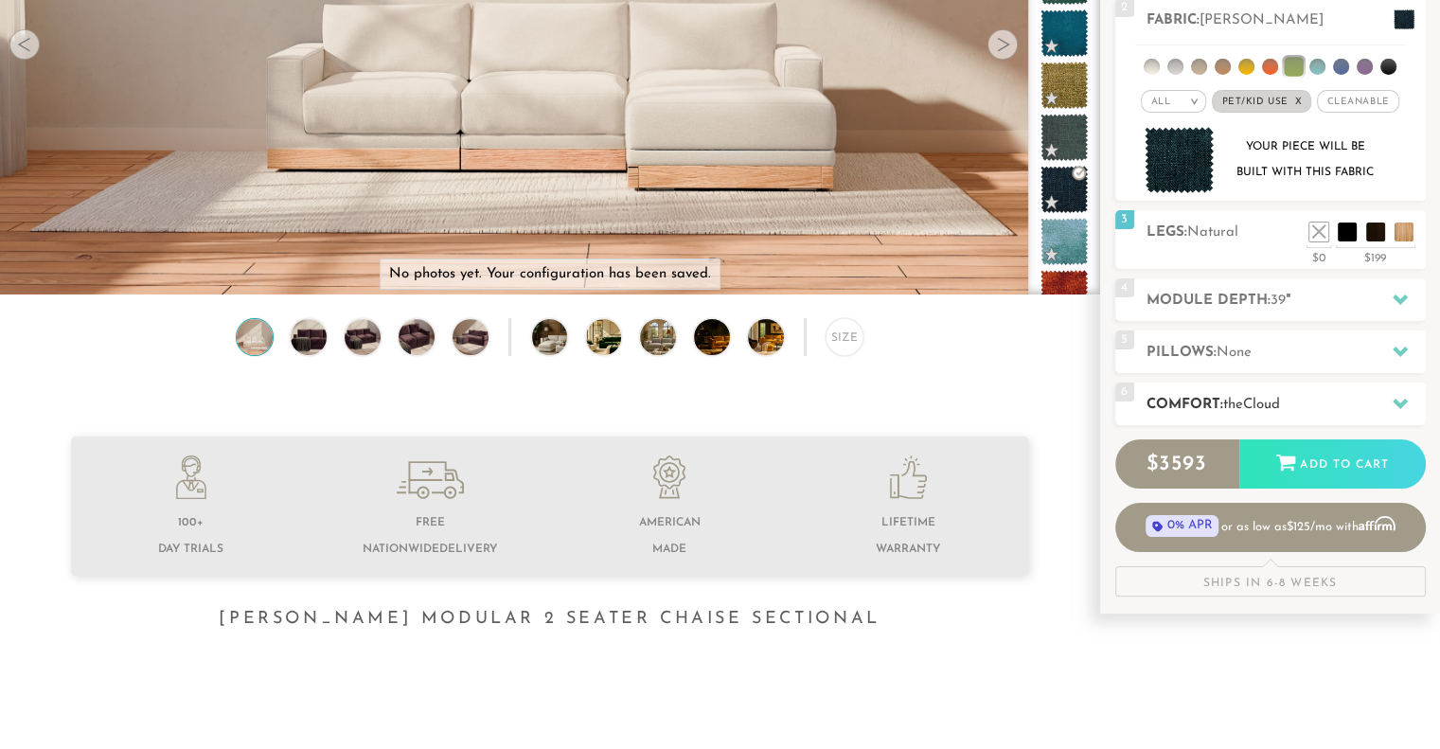
click at [1277, 403] on span "Cloud" at bounding box center [1261, 405] width 37 height 14
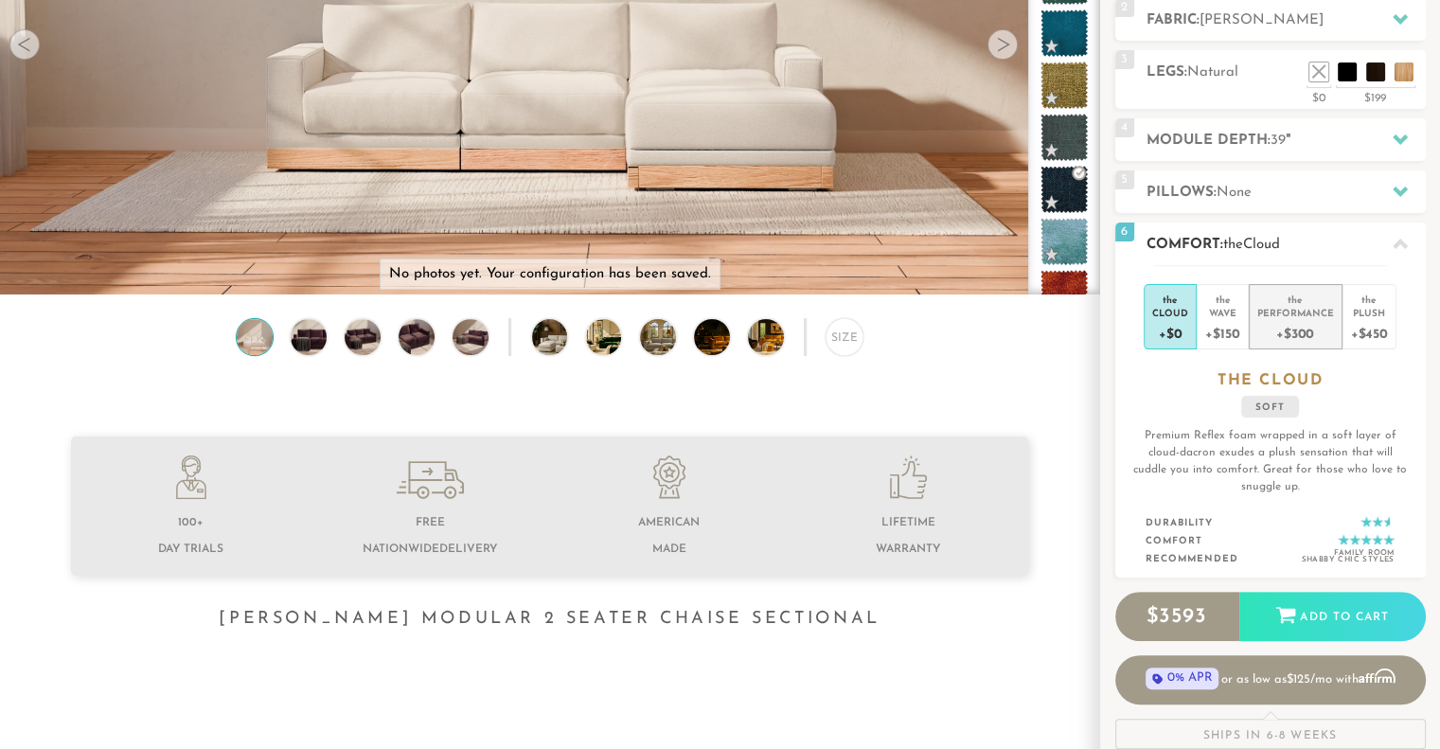
click at [1293, 325] on div "+$300" at bounding box center [1296, 332] width 77 height 27
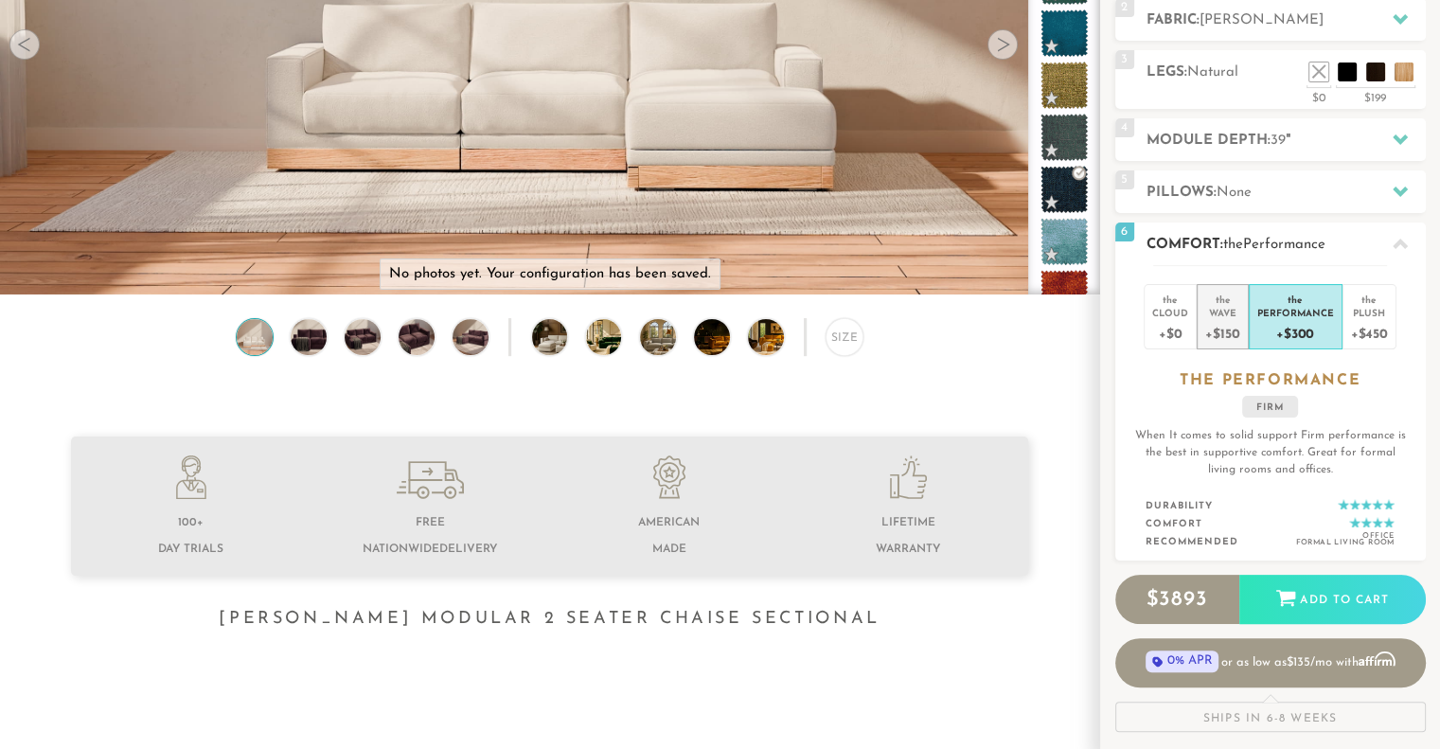
click at [1226, 321] on div "+$150" at bounding box center [1222, 332] width 34 height 27
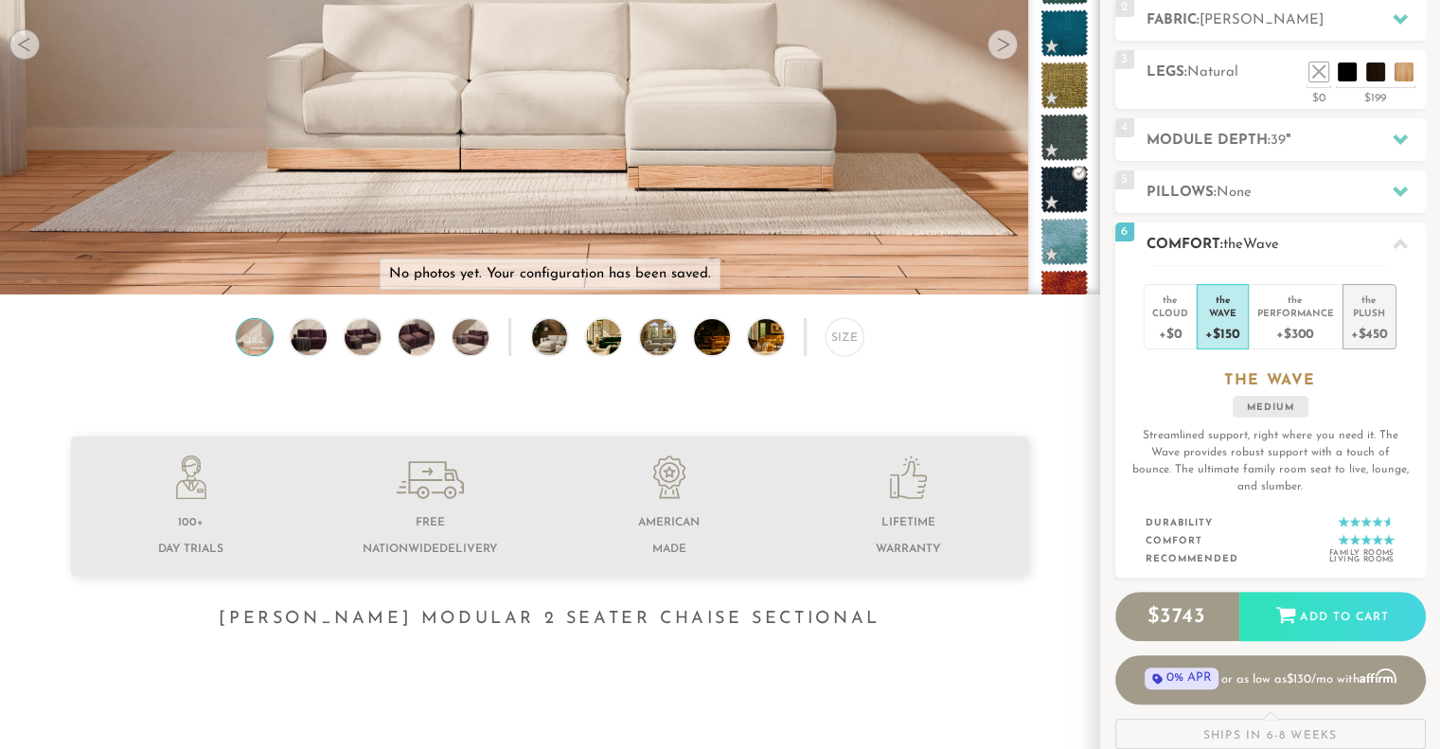
click at [1379, 323] on div "+$450" at bounding box center [1369, 332] width 37 height 27
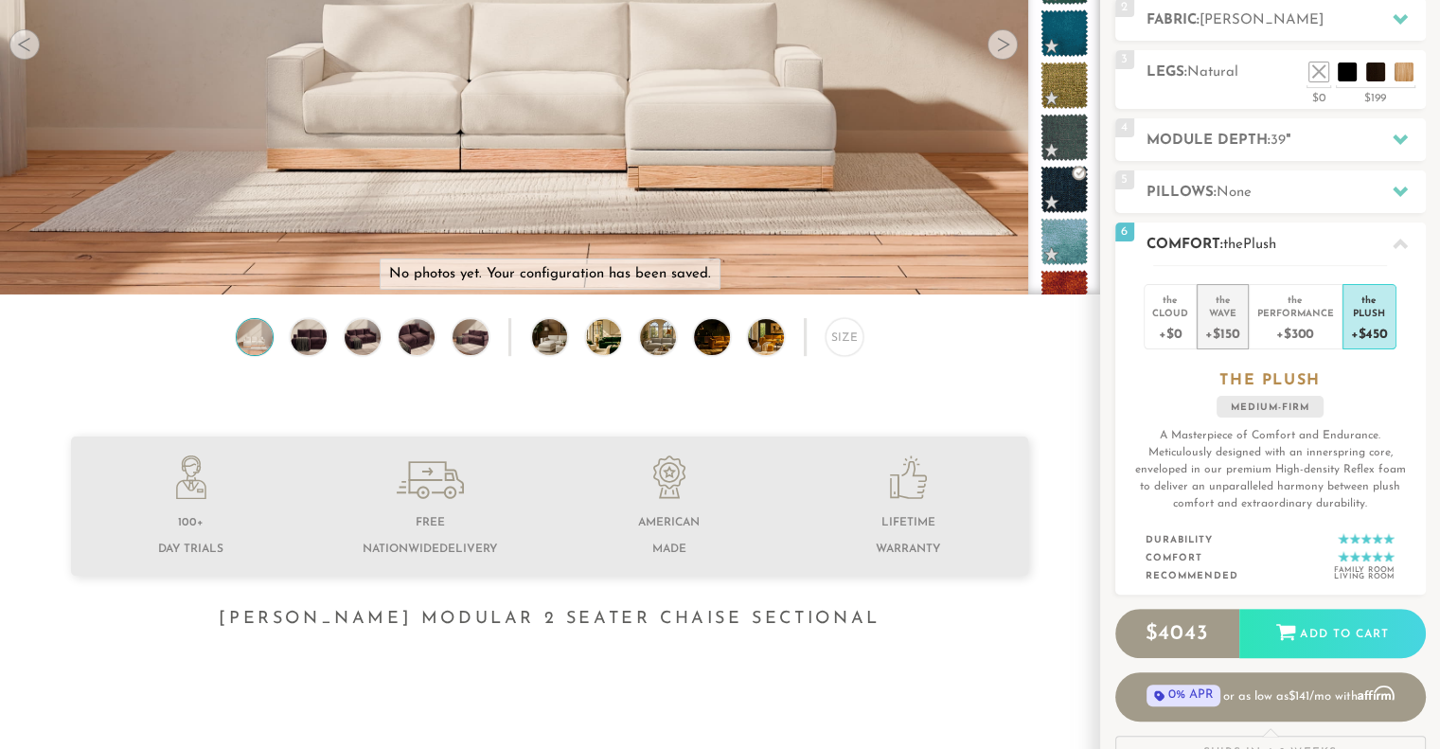
click at [1212, 321] on div "+$150" at bounding box center [1222, 332] width 34 height 27
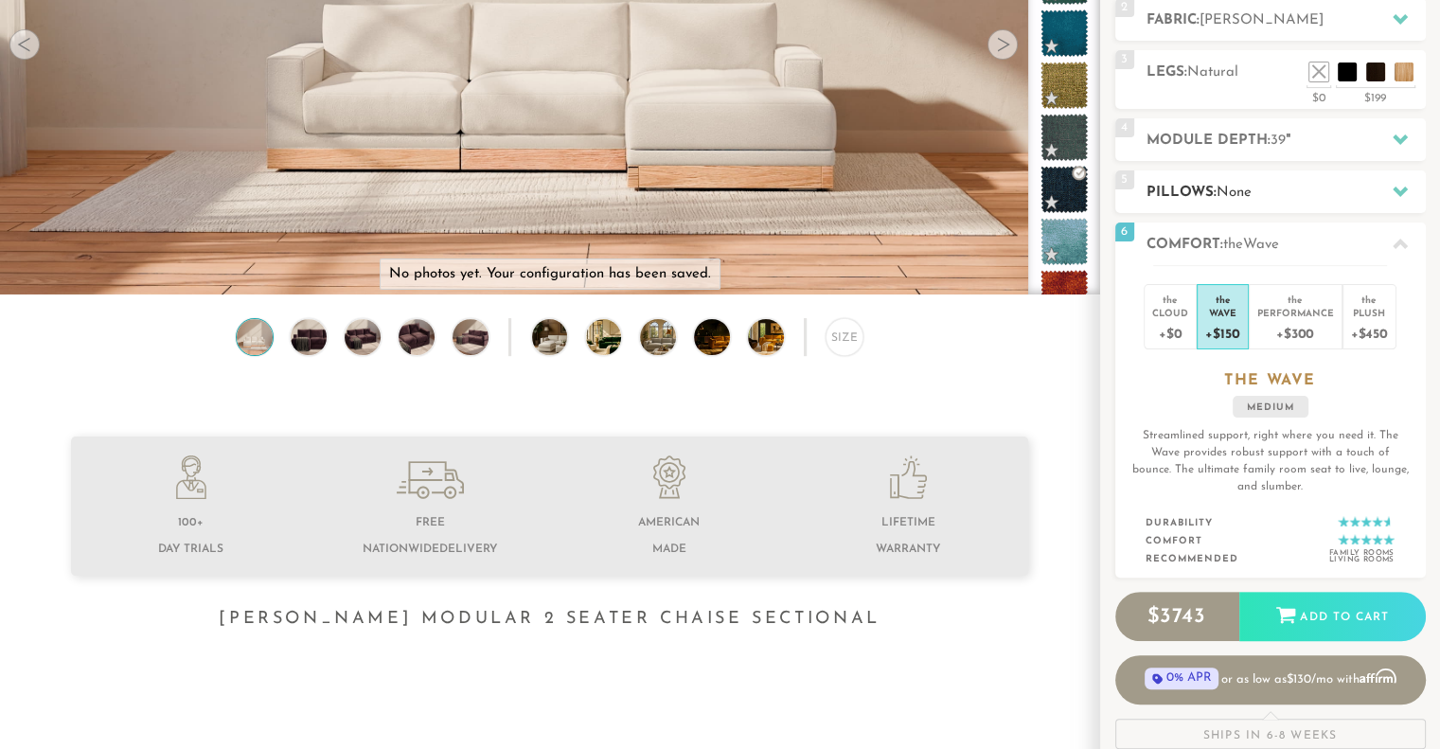
click at [1318, 199] on h2 "Pillows: None" at bounding box center [1286, 193] width 279 height 22
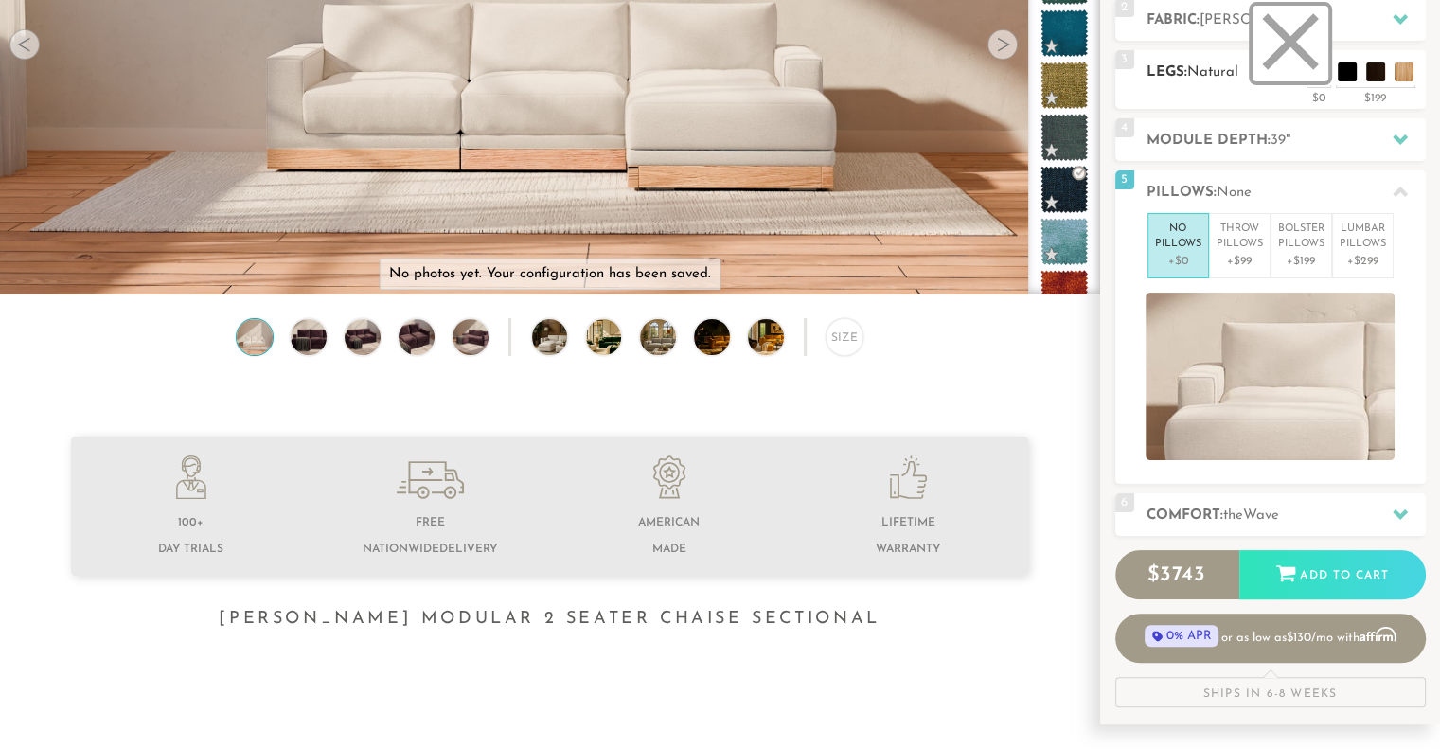
click at [1325, 71] on li at bounding box center [1291, 44] width 76 height 76
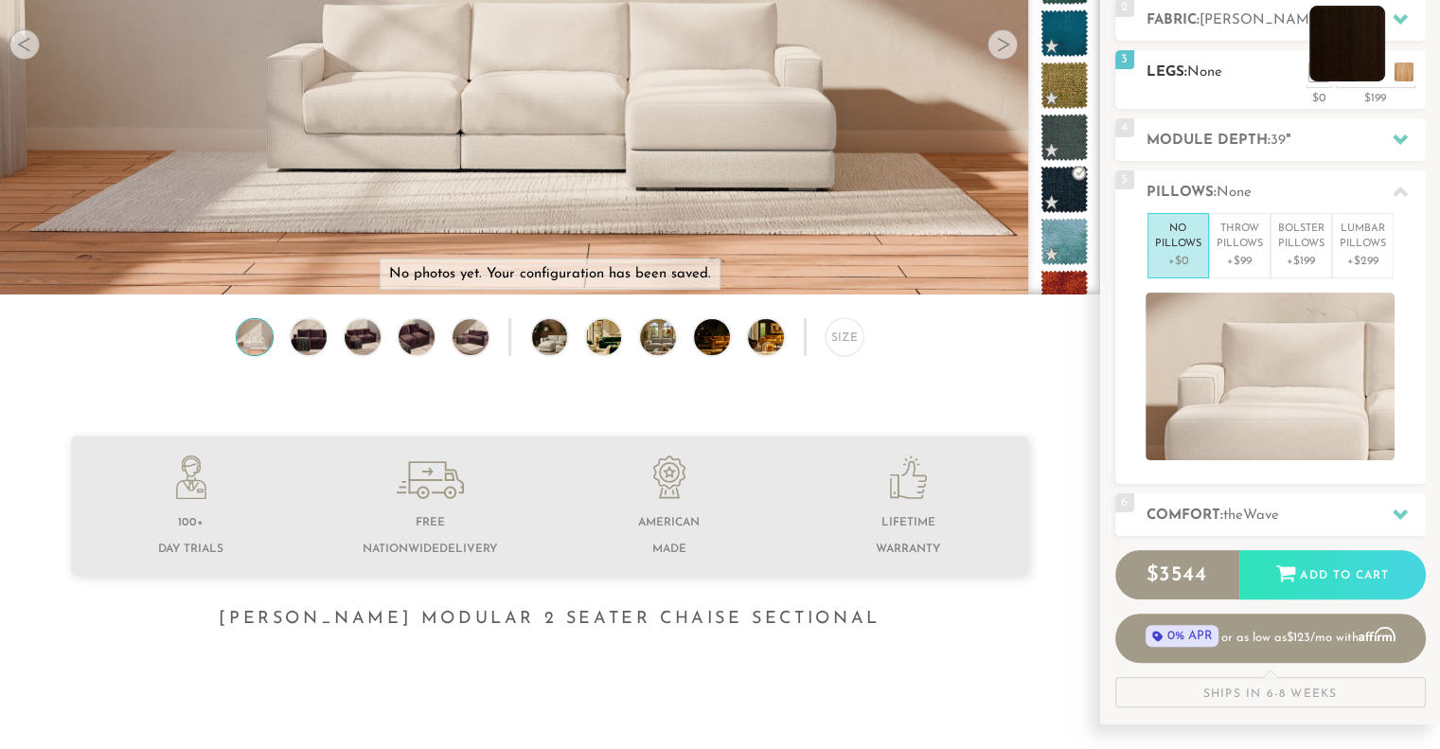
click at [1374, 75] on li at bounding box center [1348, 44] width 76 height 76
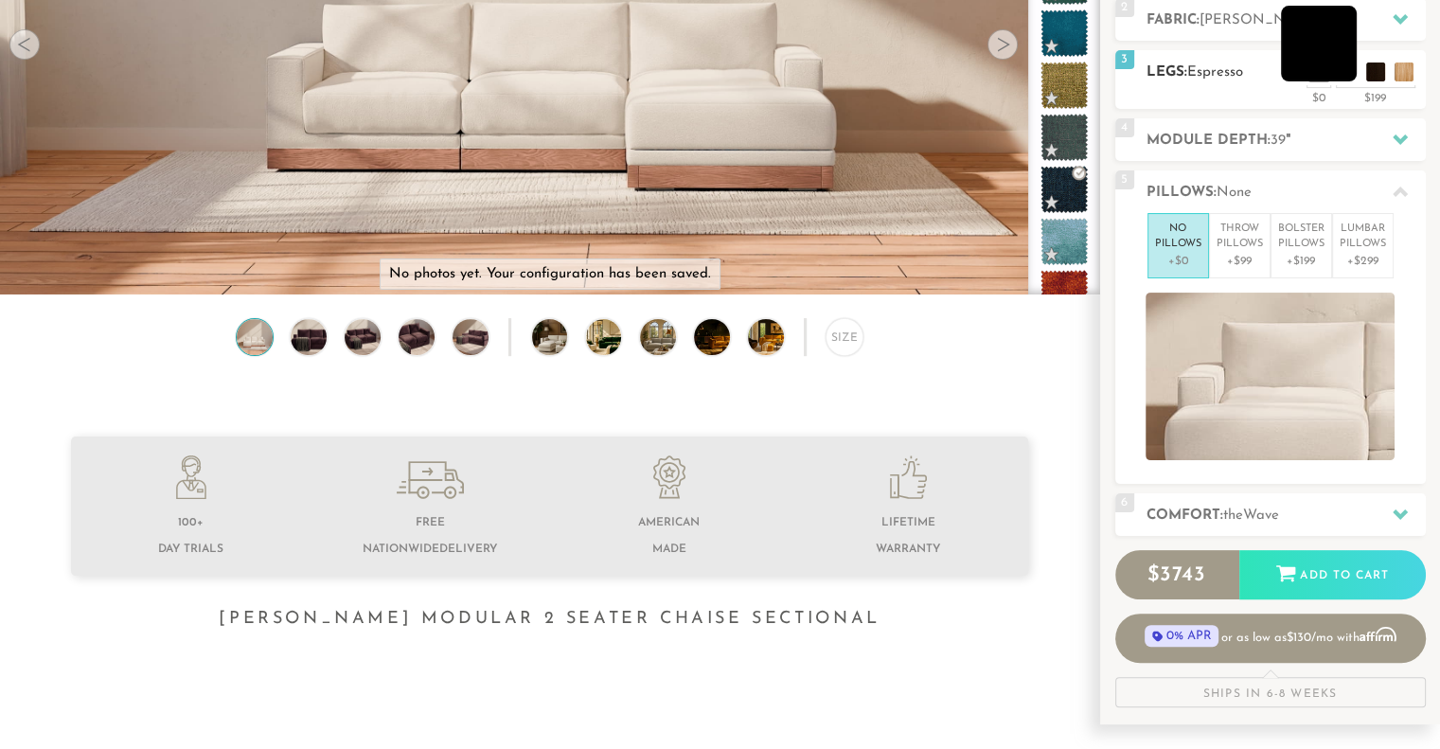
click at [1354, 79] on ul at bounding box center [1362, 67] width 114 height 28
click at [1321, 42] on li at bounding box center [1319, 44] width 76 height 76
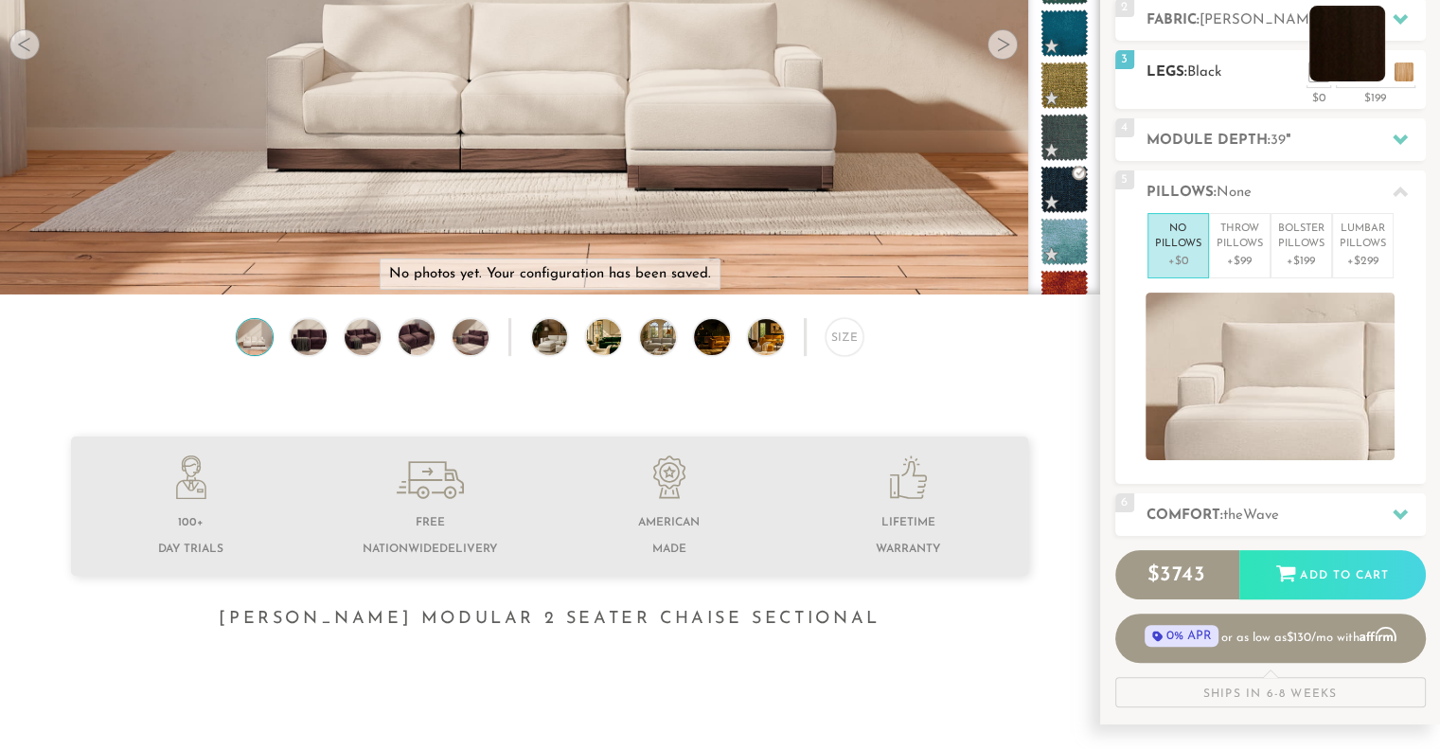
click at [1372, 69] on li at bounding box center [1348, 44] width 76 height 76
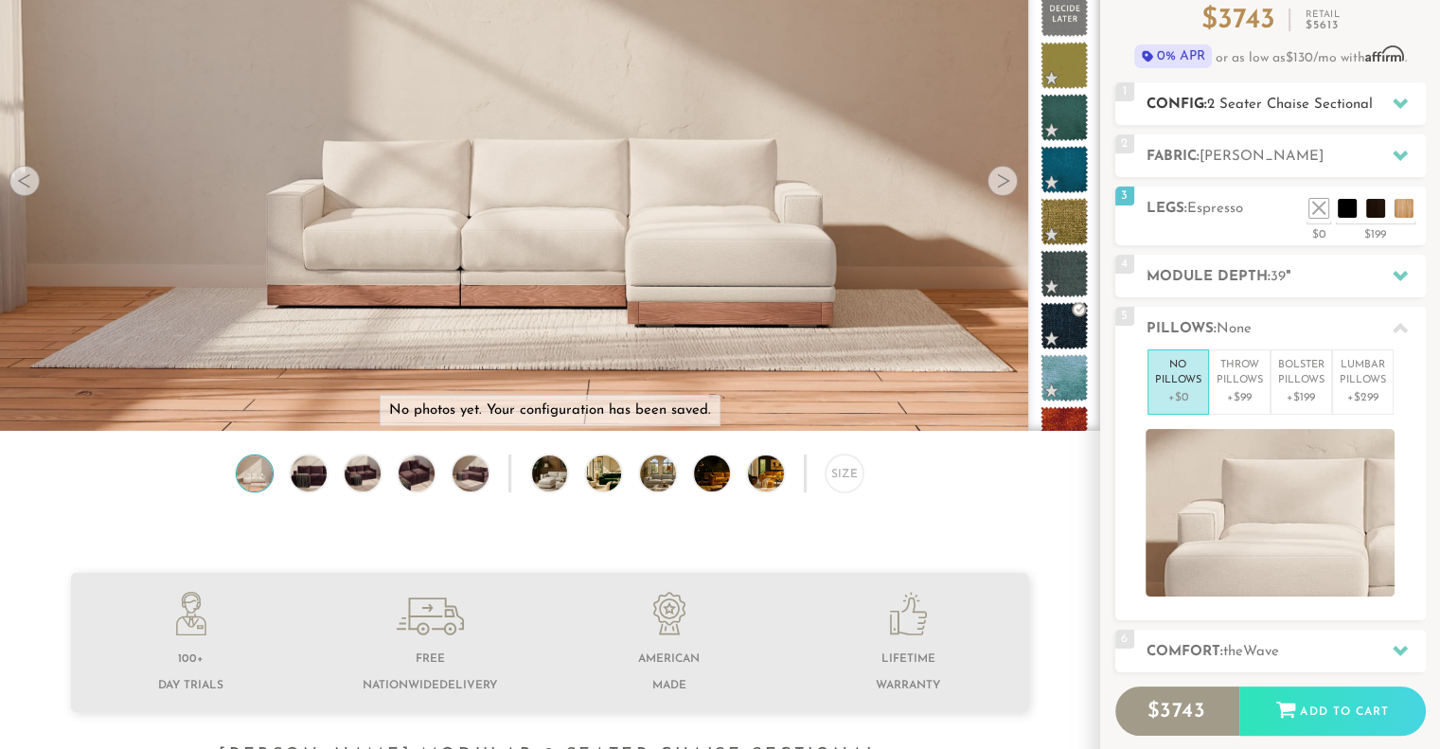
scroll to position [186, 0]
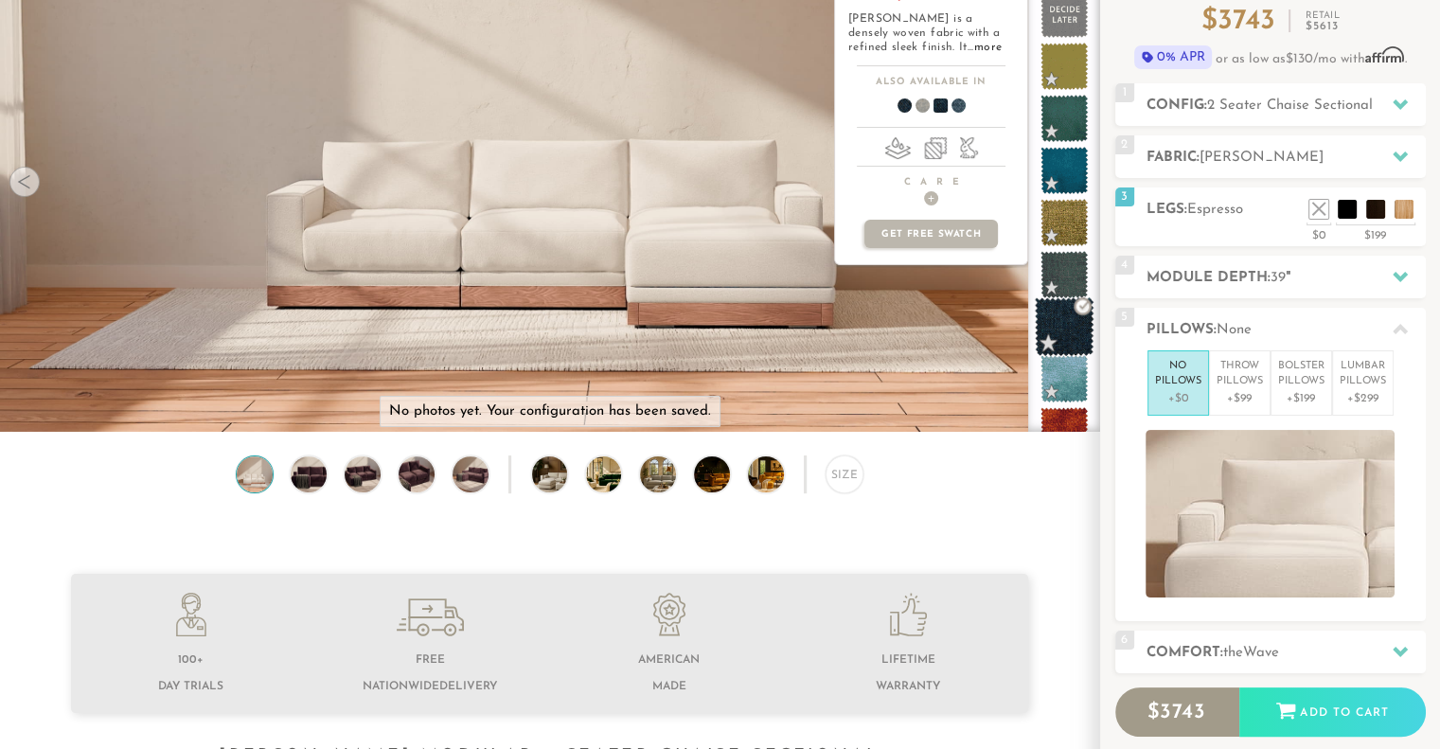
click at [1068, 334] on span at bounding box center [1065, 327] width 60 height 60
